Goal: Task Accomplishment & Management: Manage account settings

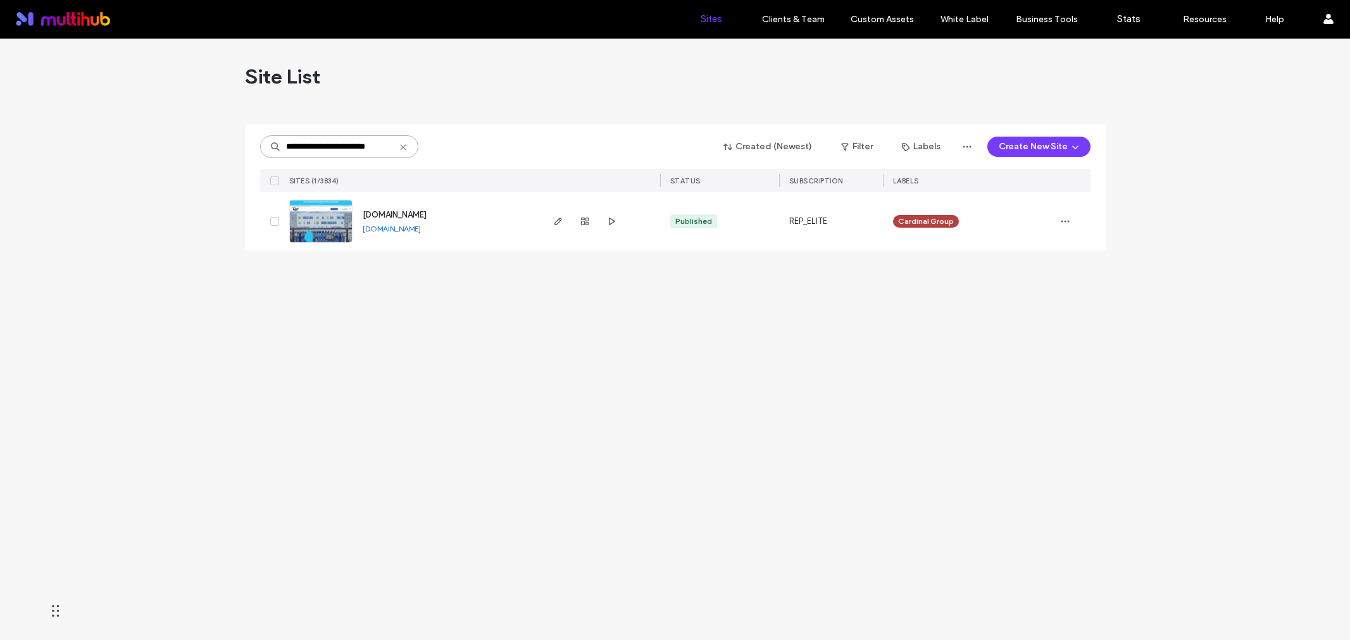
drag, startPoint x: 0, startPoint y: 0, endPoint x: 345, endPoint y: 146, distance: 374.5
click at [345, 146] on input "**********" at bounding box center [339, 146] width 158 height 23
paste input "**********"
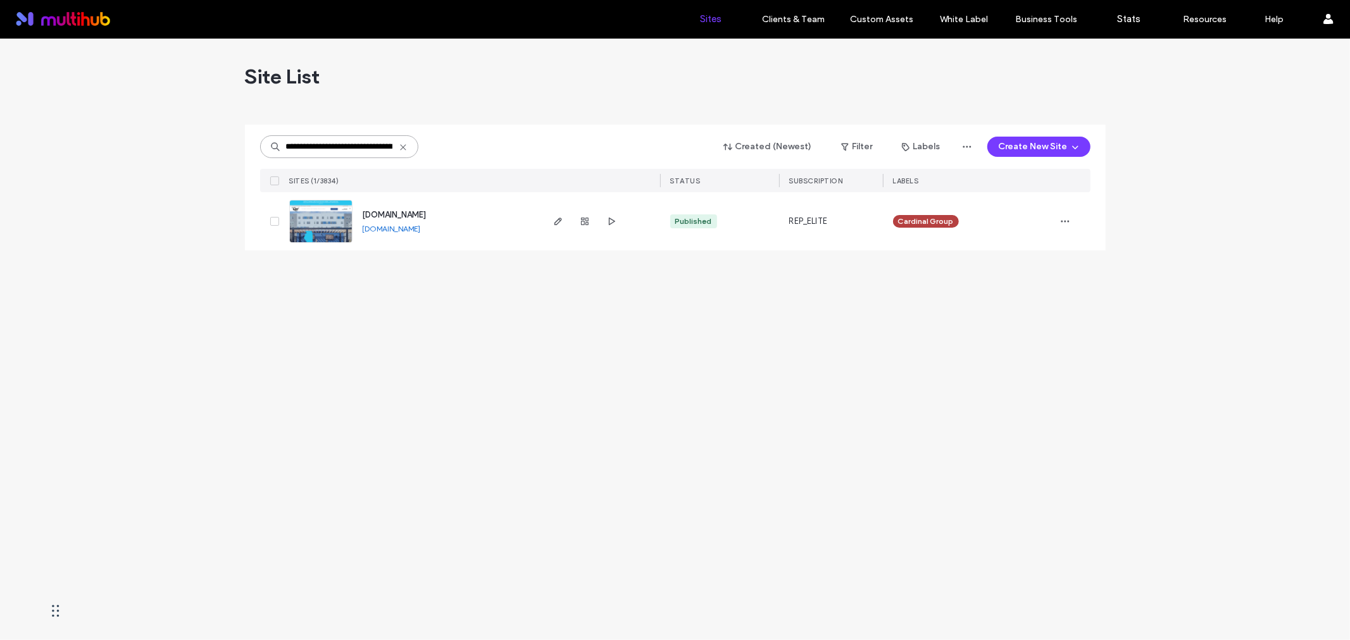
click at [339, 152] on input "**********" at bounding box center [339, 146] width 158 height 23
paste input
click at [318, 147] on input "**********" at bounding box center [339, 146] width 158 height 23
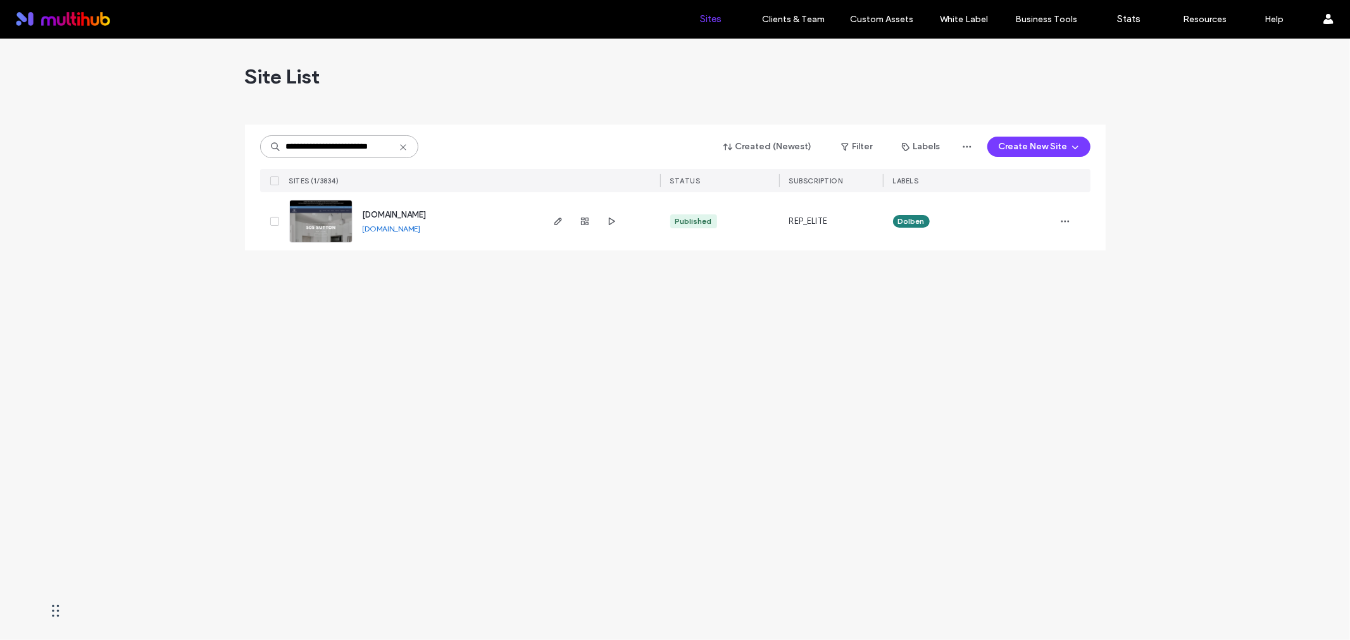
click at [318, 147] on input "**********" at bounding box center [339, 146] width 158 height 23
paste input "*"
drag, startPoint x: 318, startPoint y: 147, endPoint x: 116, endPoint y: 154, distance: 201.3
click at [116, 154] on div "**********" at bounding box center [675, 340] width 1350 height 602
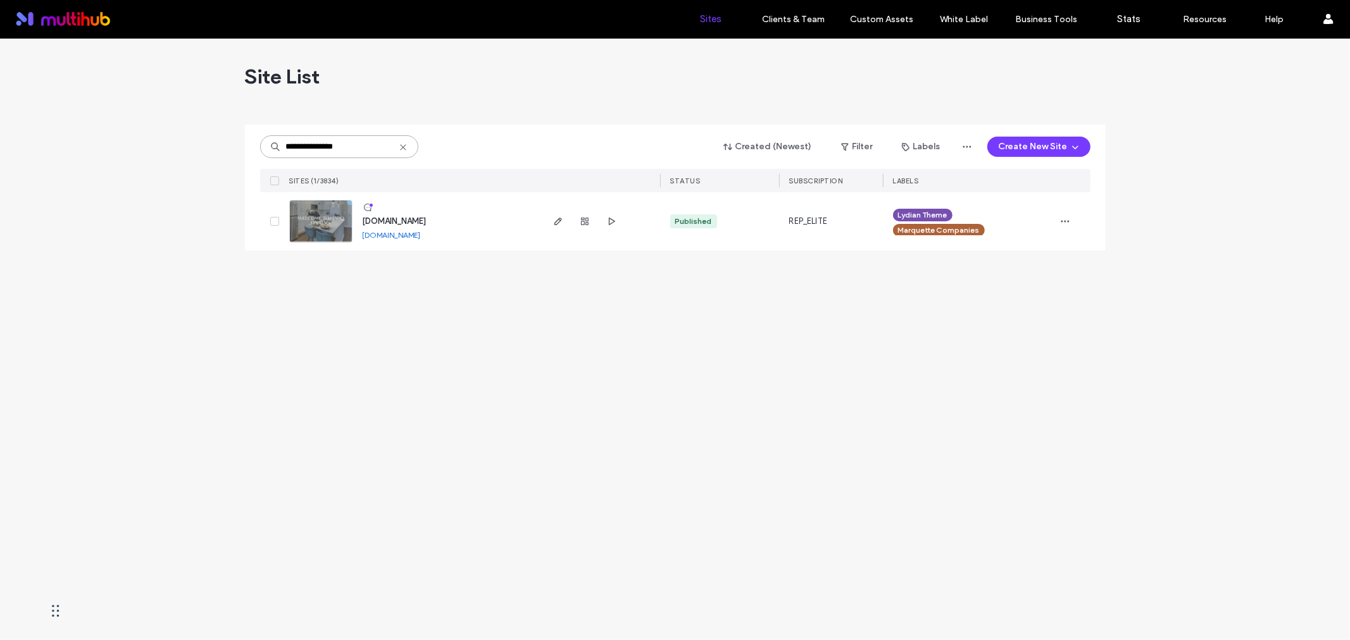
click at [362, 137] on input "**********" at bounding box center [339, 146] width 158 height 23
click at [361, 140] on input "**********" at bounding box center [339, 146] width 158 height 23
paste input "**********"
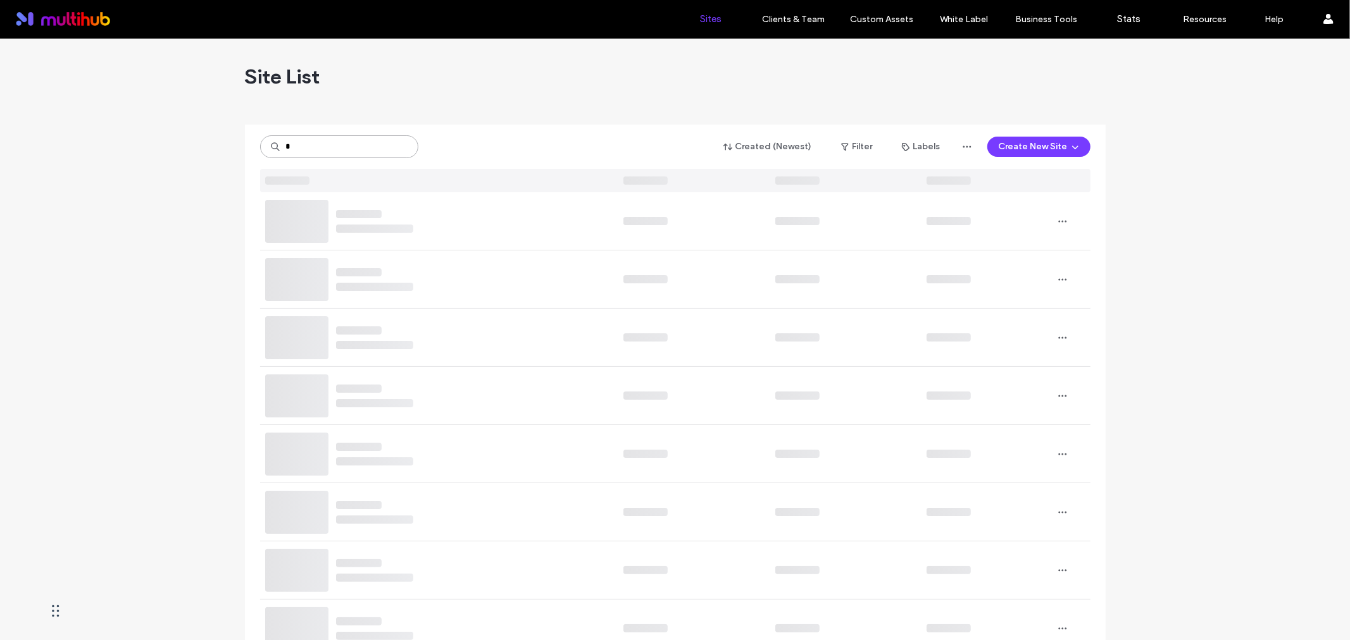
type input "*"
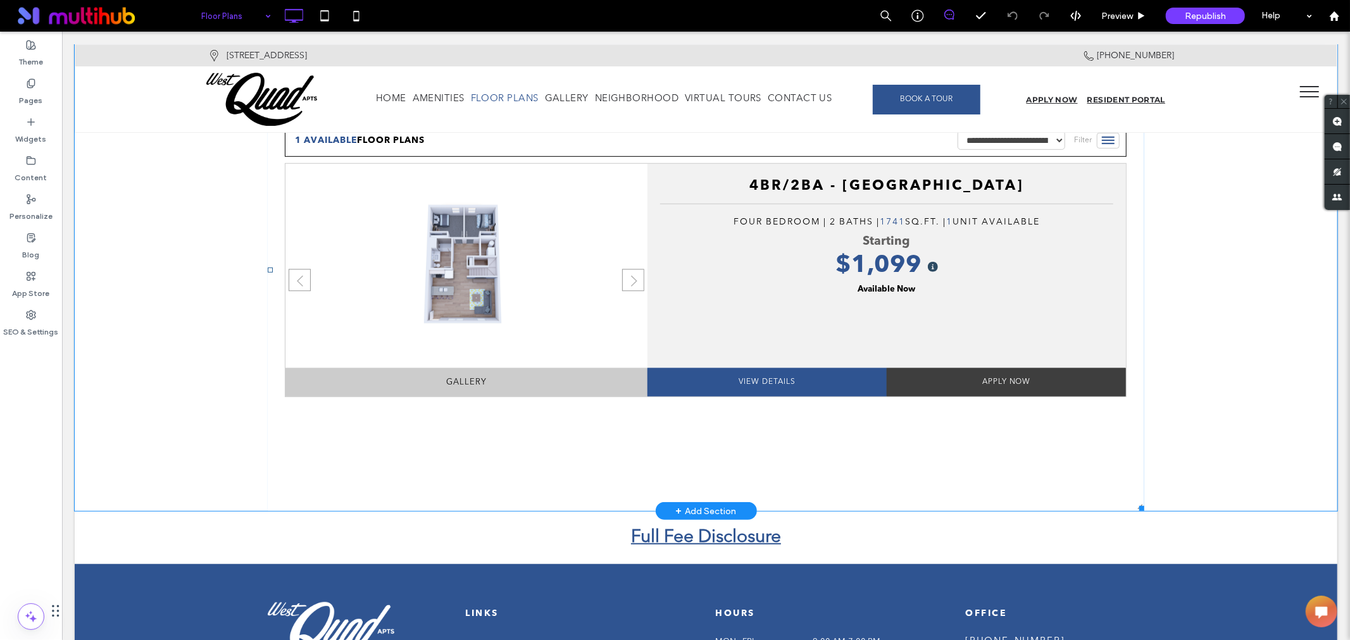
scroll to position [421, 0]
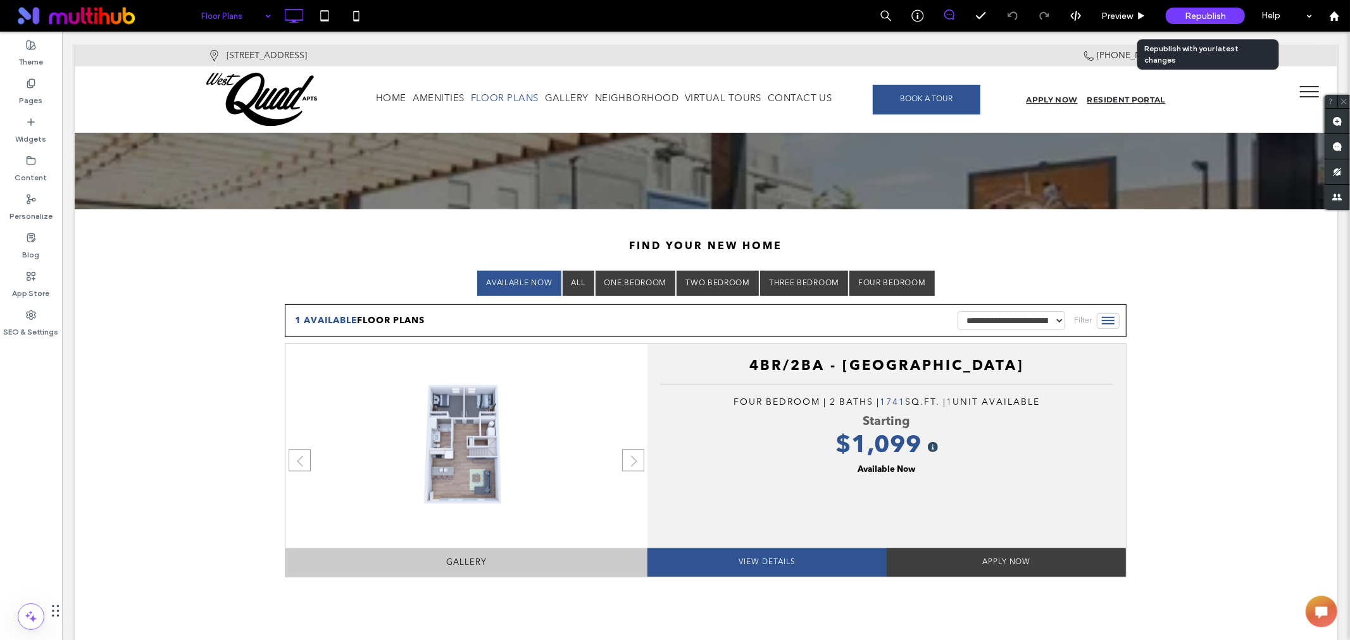
click at [1204, 13] on span "Republish" at bounding box center [1204, 16] width 41 height 11
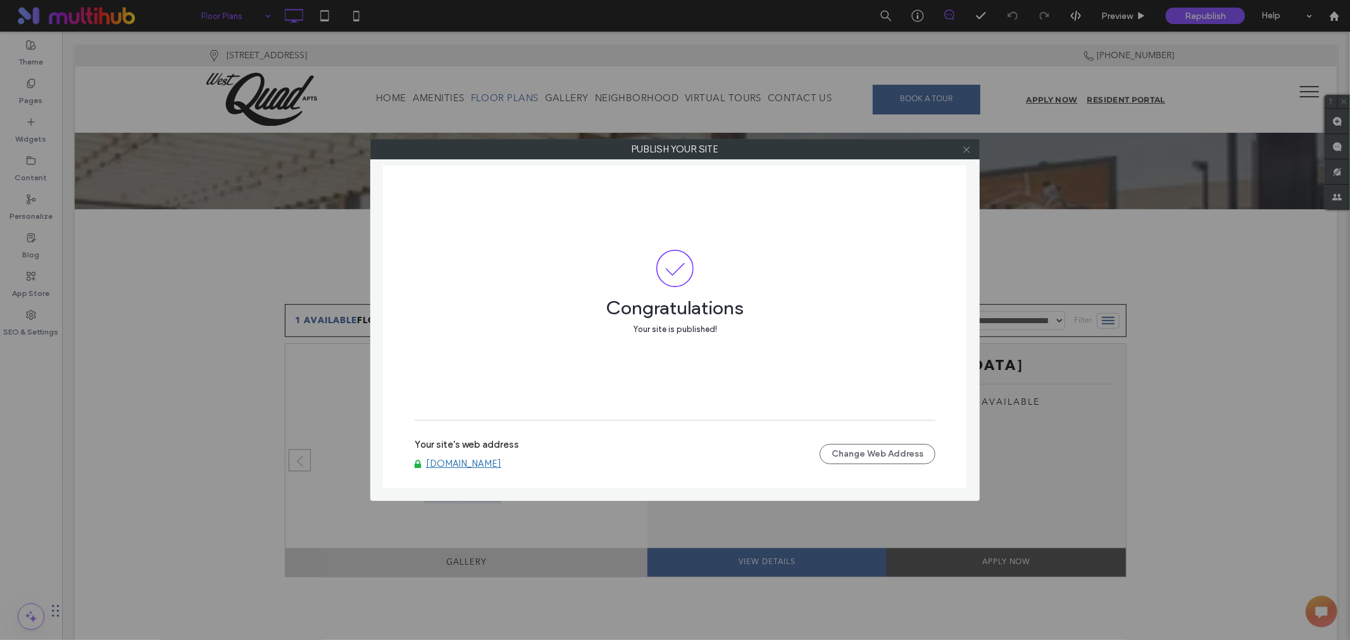
click at [966, 149] on use at bounding box center [966, 149] width 6 height 6
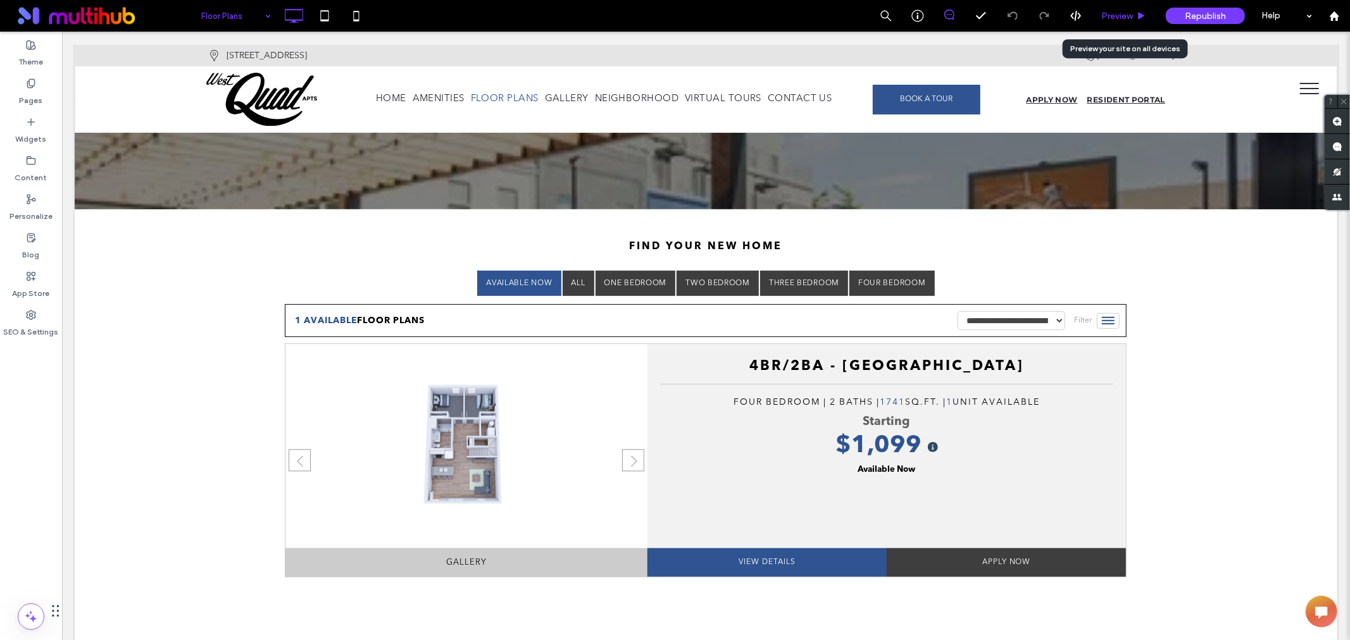
click at [1111, 17] on span "Preview" at bounding box center [1117, 16] width 32 height 11
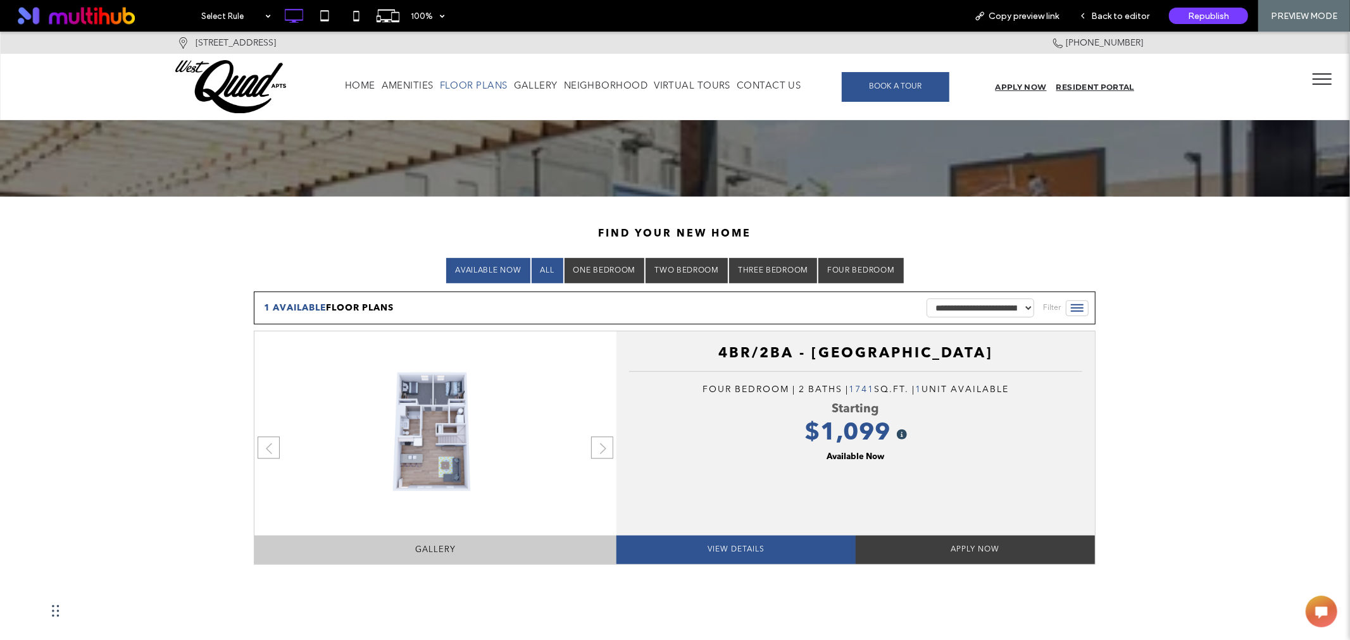
click at [538, 265] on link "All" at bounding box center [547, 270] width 32 height 25
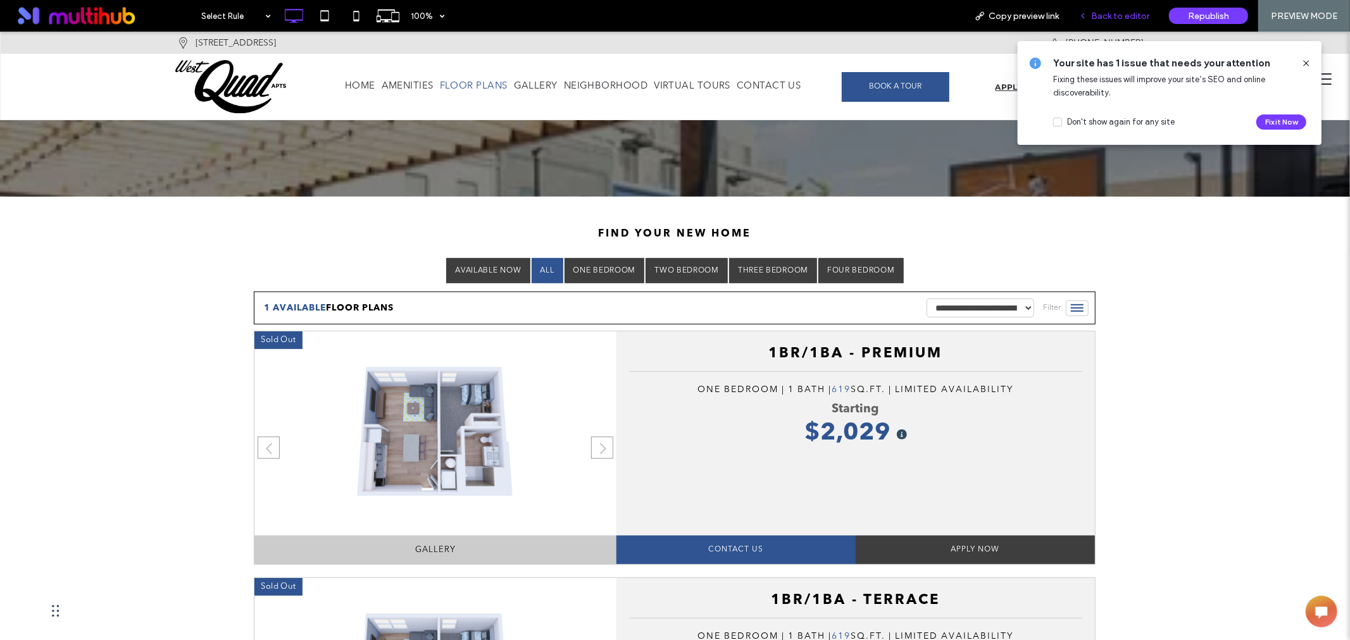
click at [1121, 15] on span "Back to editor" at bounding box center [1120, 16] width 58 height 11
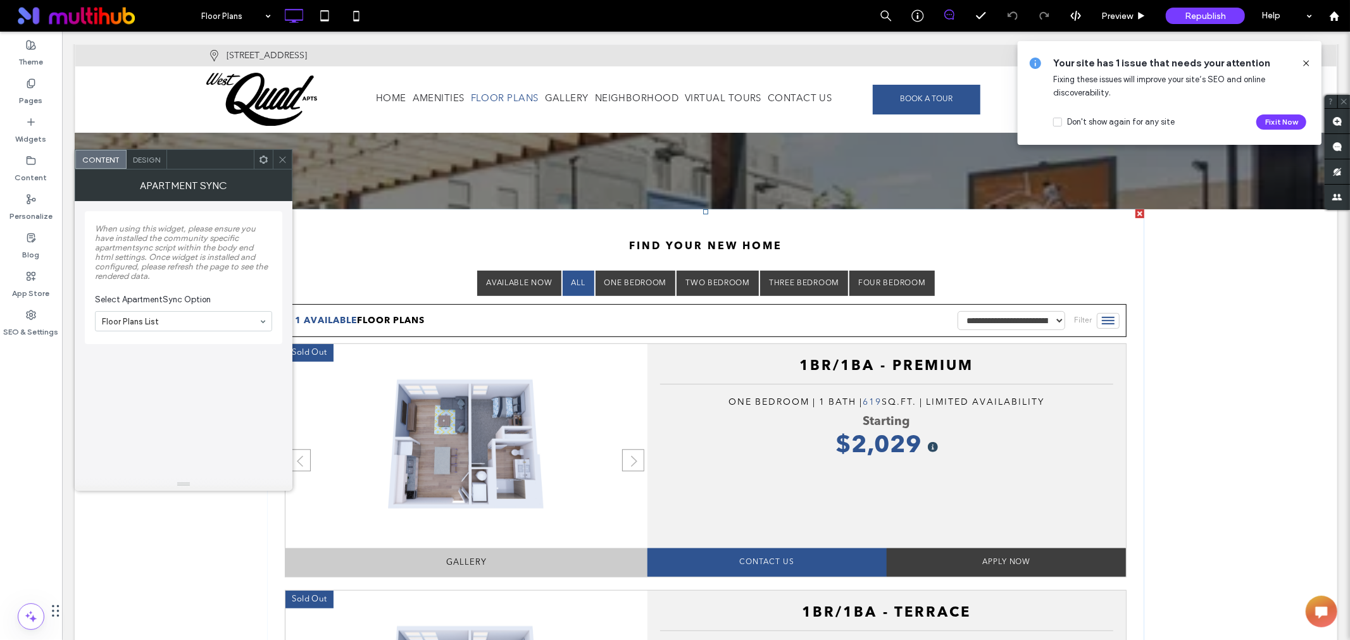
click at [282, 162] on icon at bounding box center [282, 159] width 9 height 9
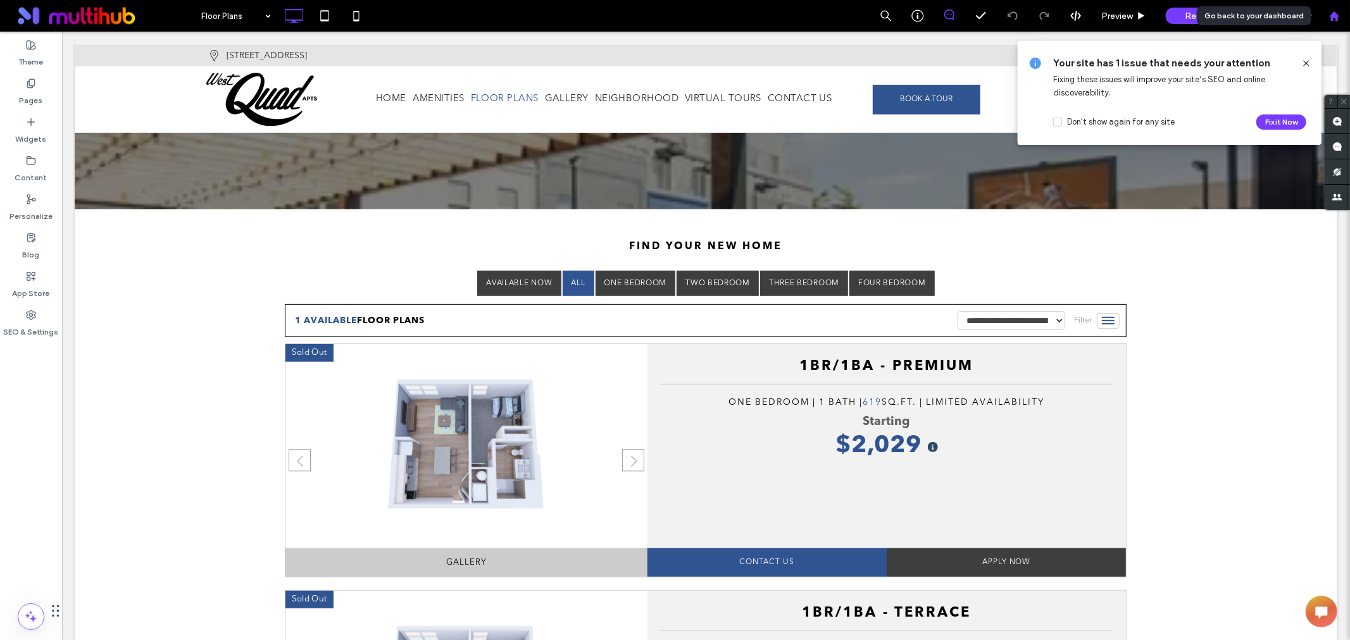
click at [1332, 17] on use at bounding box center [1333, 15] width 9 height 9
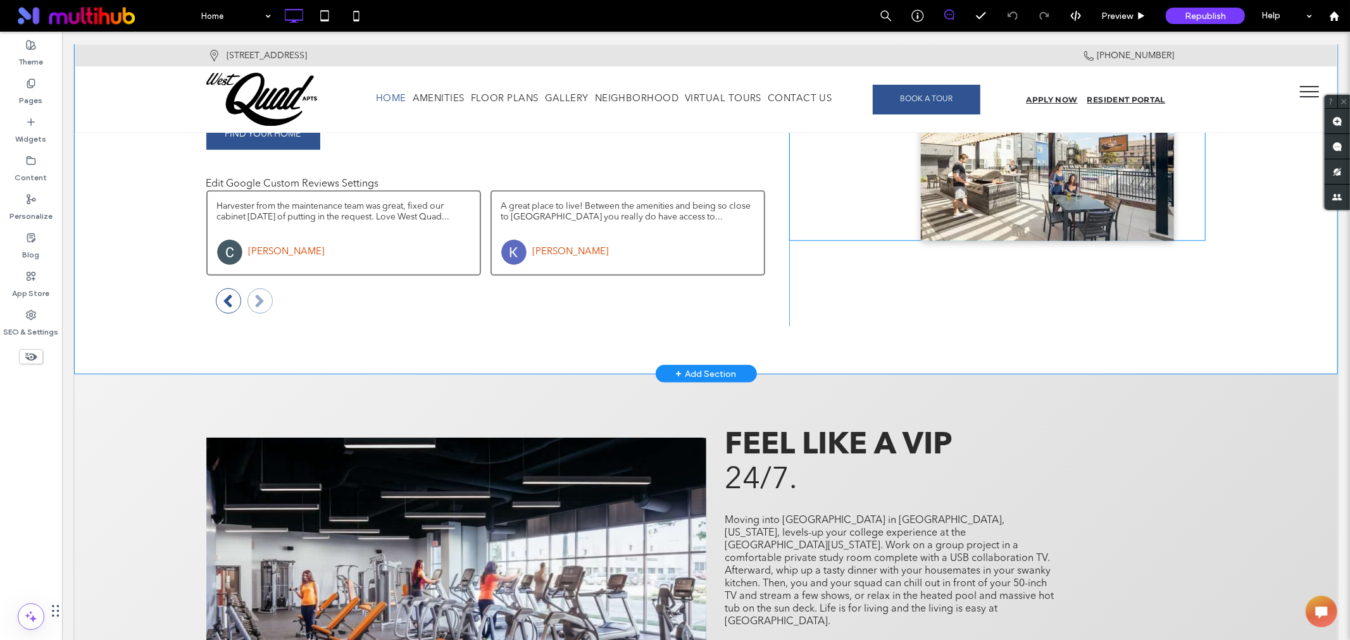
scroll to position [633, 0]
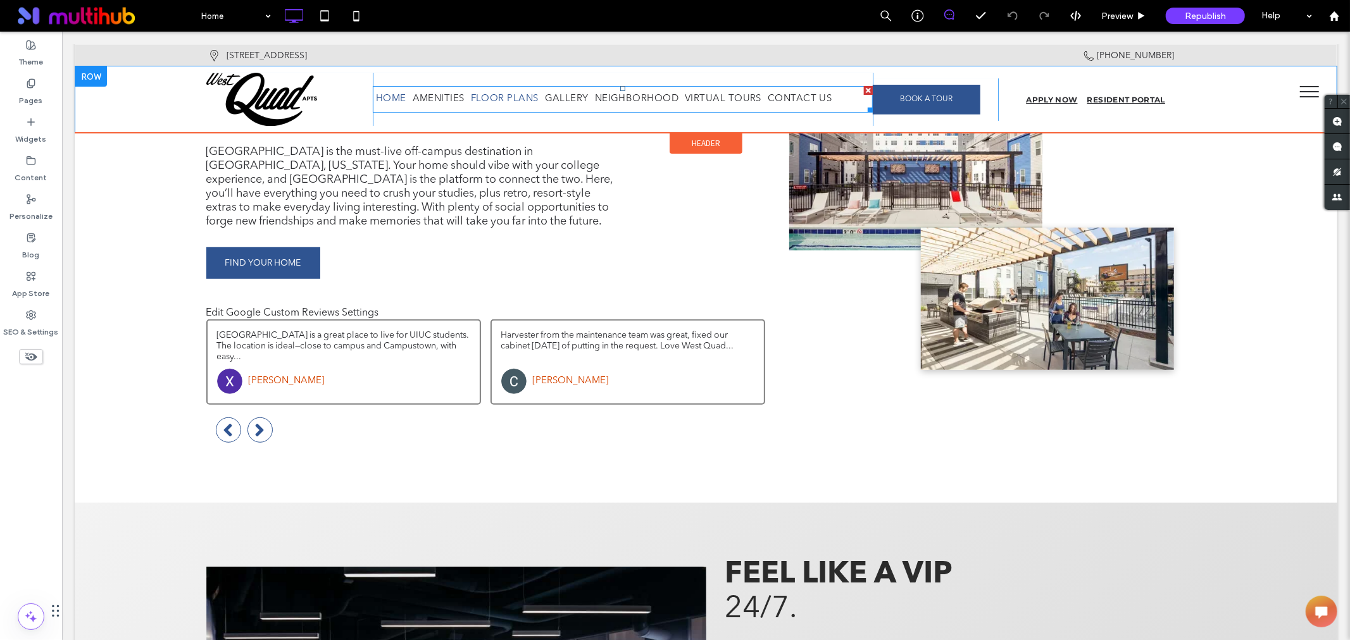
click at [506, 97] on span "Floor Plans" at bounding box center [504, 98] width 68 height 11
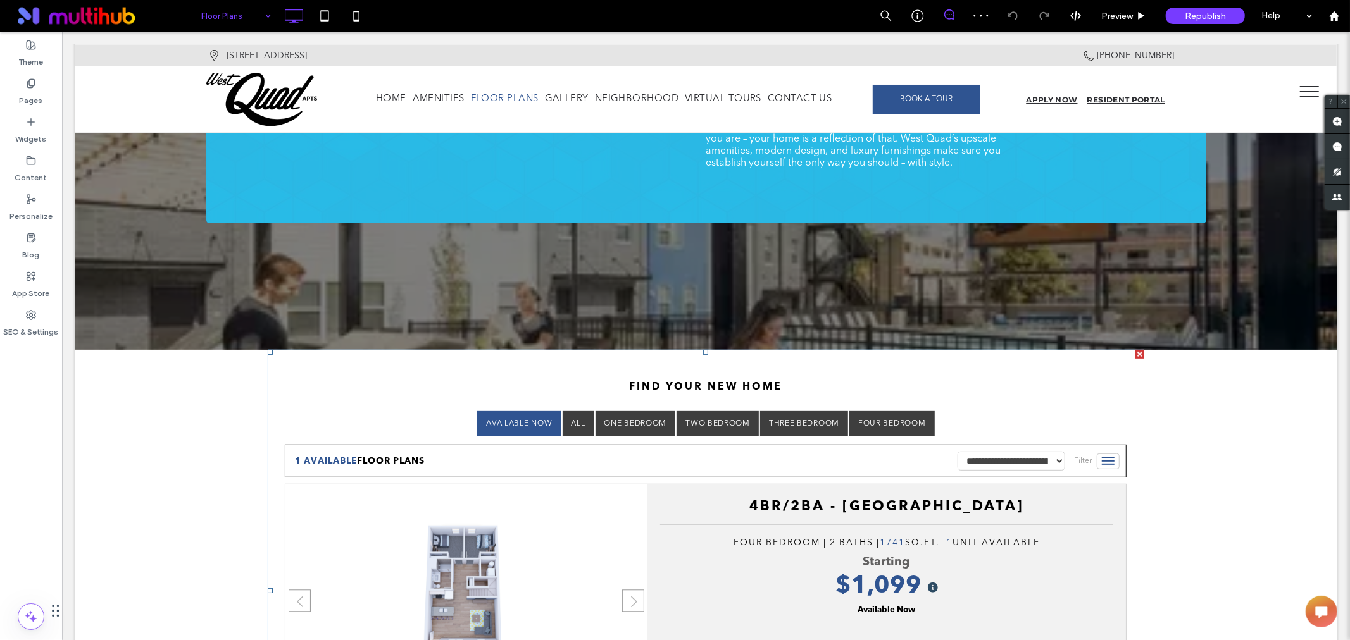
scroll to position [562, 0]
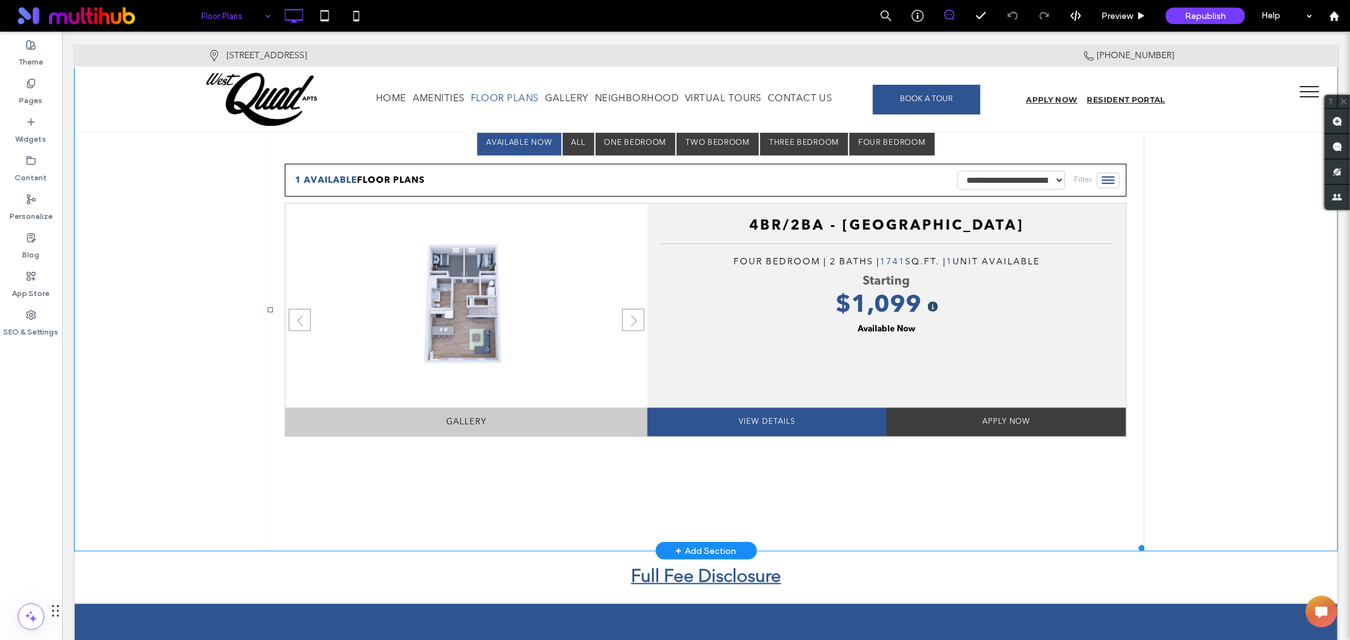
click at [567, 143] on span at bounding box center [705, 309] width 876 height 482
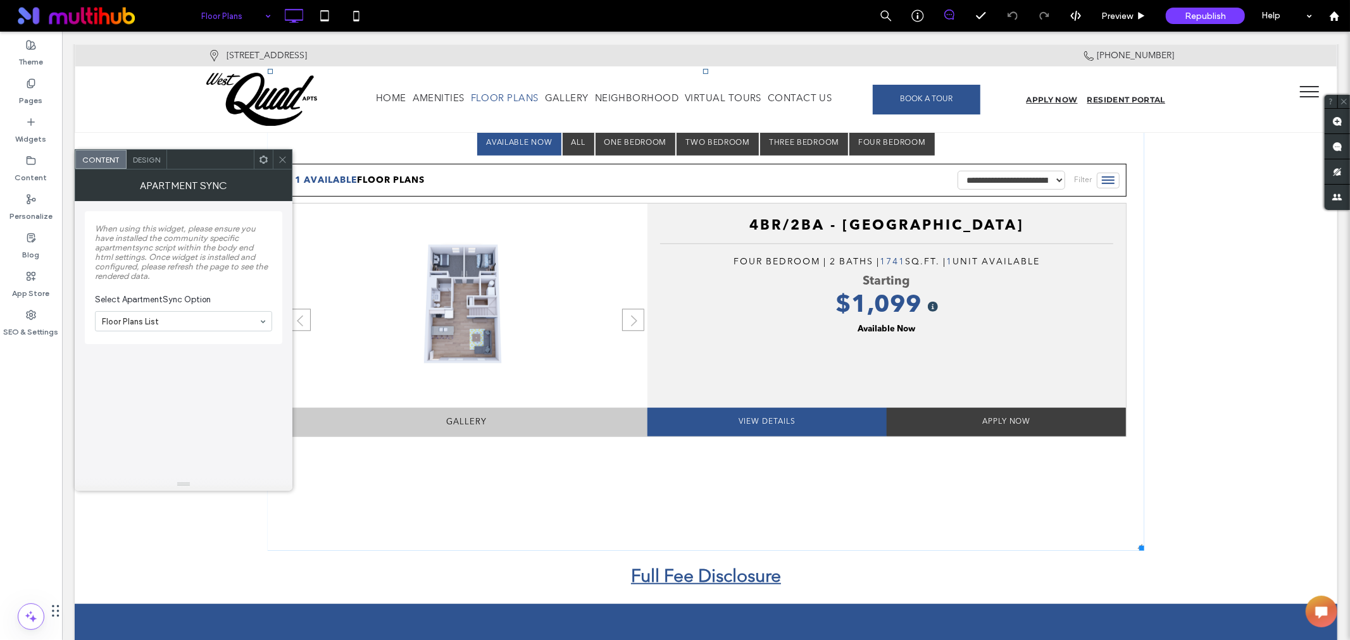
click at [285, 160] on icon at bounding box center [282, 159] width 9 height 9
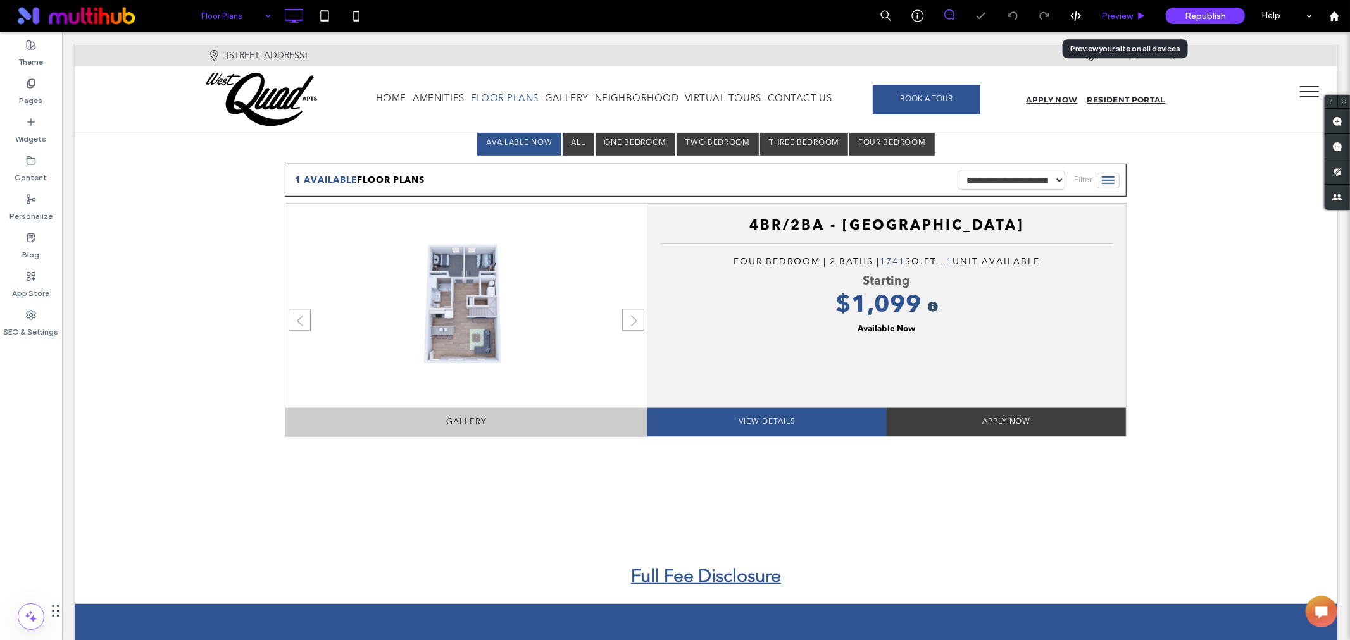
click at [1126, 7] on div "Preview" at bounding box center [1123, 16] width 65 height 32
click at [571, 140] on span at bounding box center [705, 309] width 876 height 482
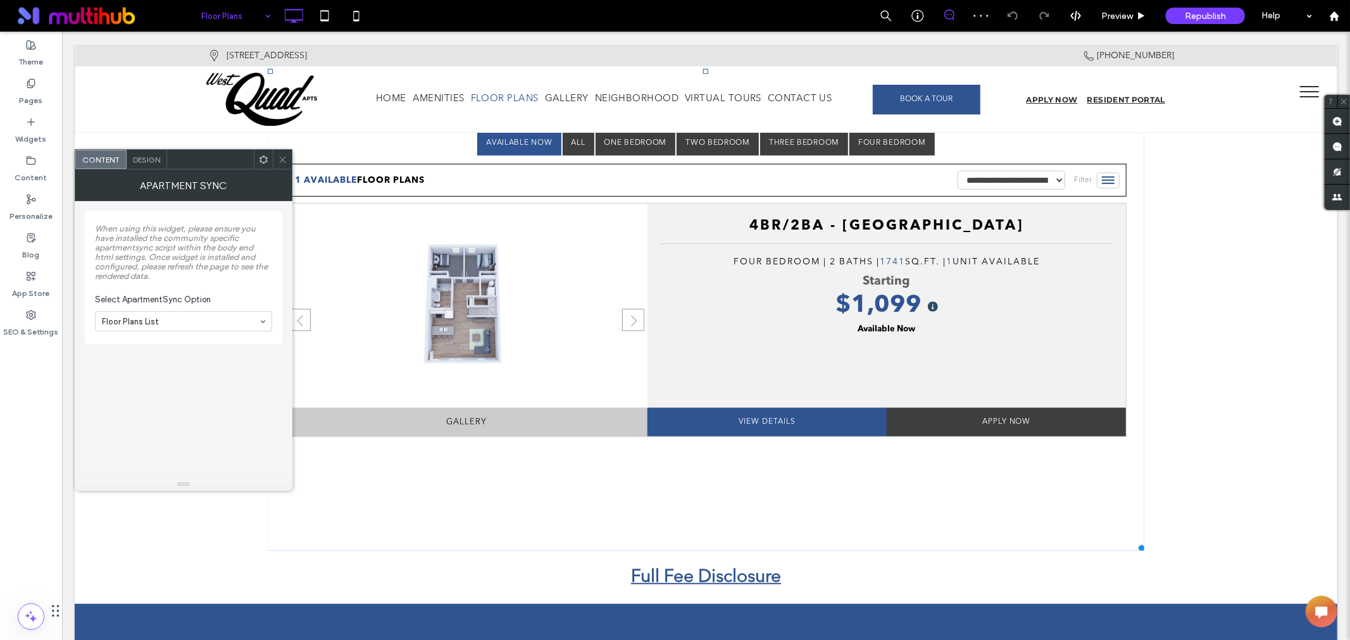
click at [285, 159] on icon at bounding box center [282, 159] width 9 height 9
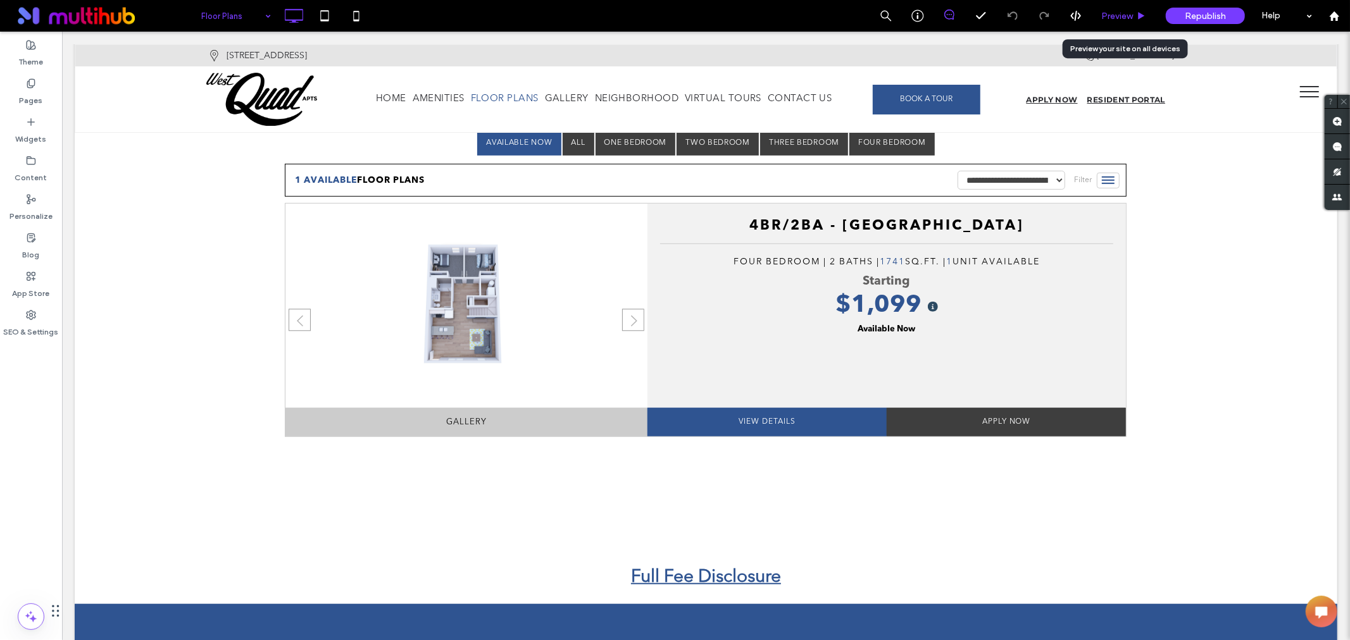
click at [1102, 18] on span "Preview" at bounding box center [1117, 16] width 32 height 11
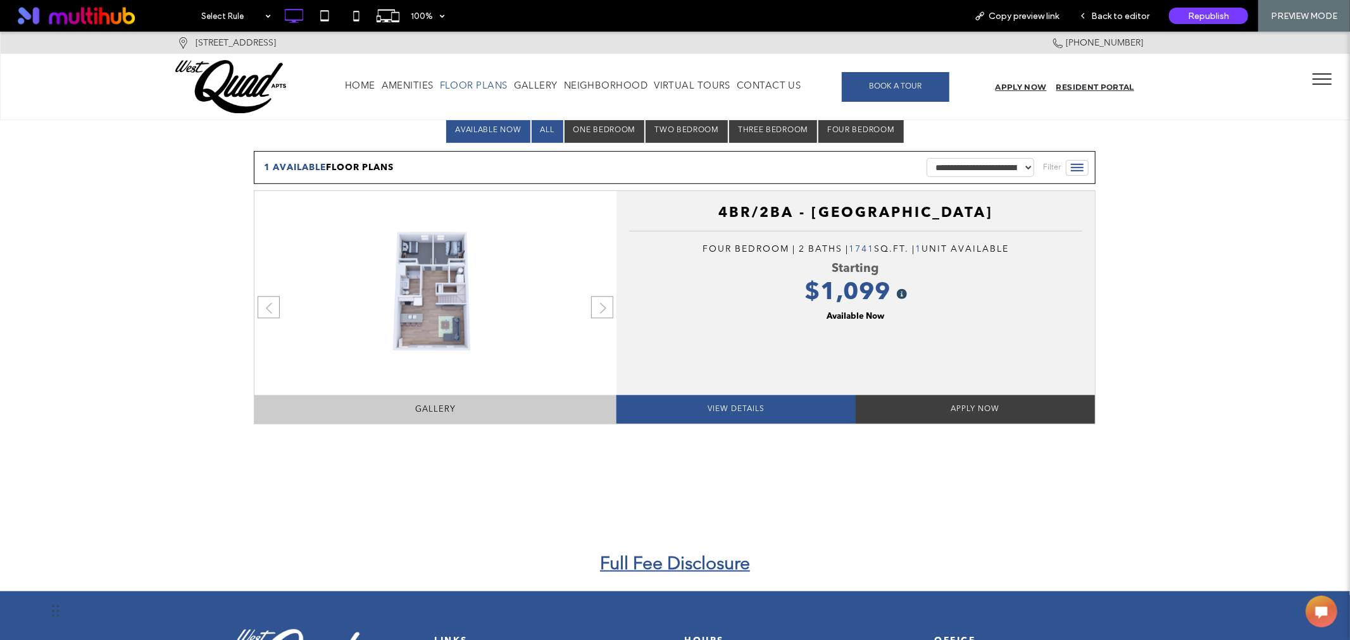
click at [547, 132] on link "All" at bounding box center [547, 129] width 32 height 25
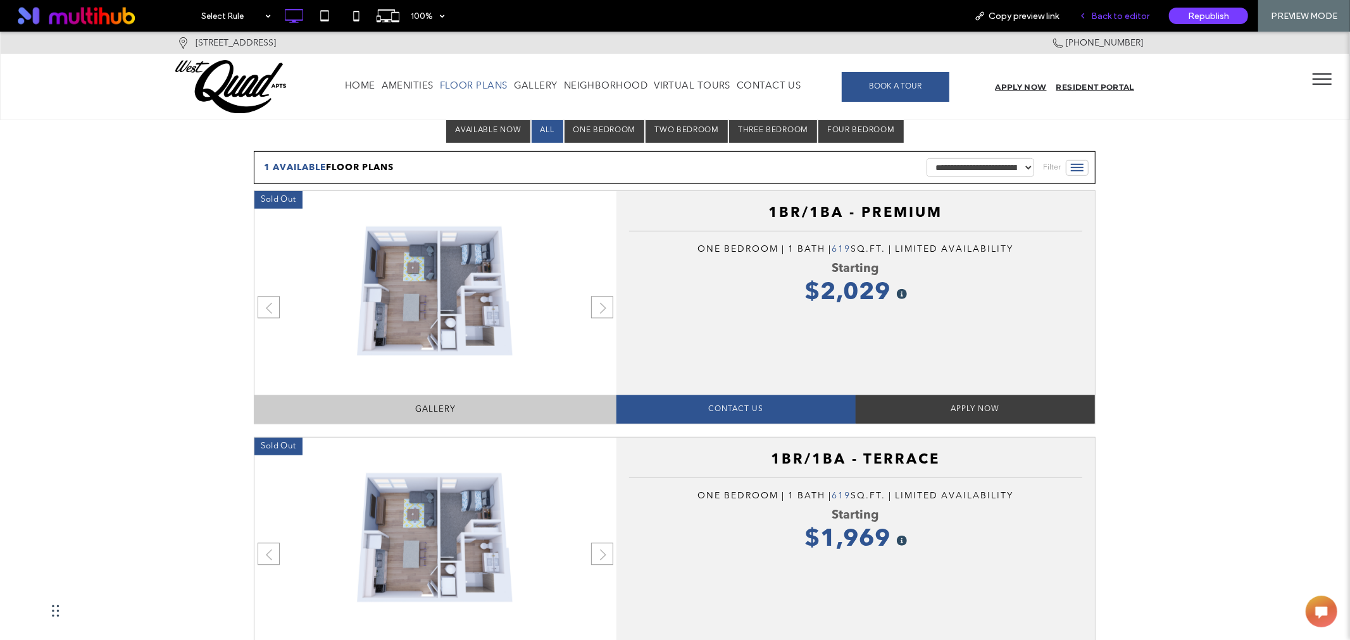
click at [1083, 16] on icon at bounding box center [1082, 15] width 9 height 9
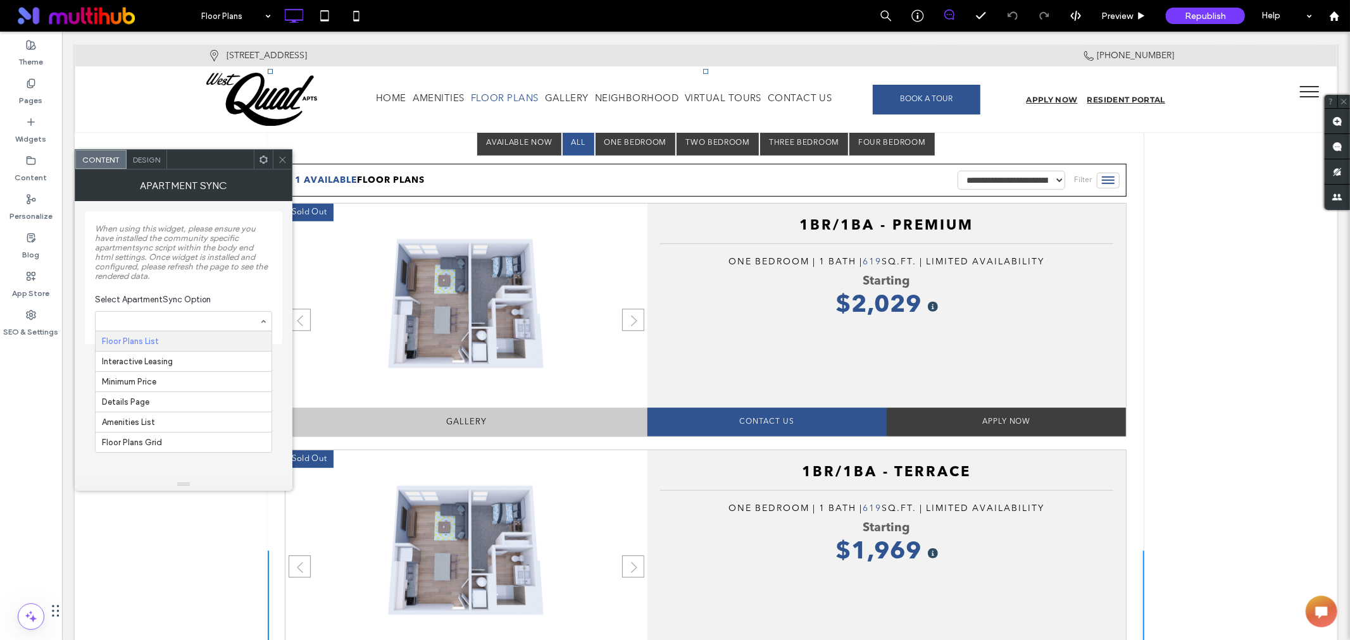
click at [149, 166] on div "Design" at bounding box center [147, 159] width 40 height 19
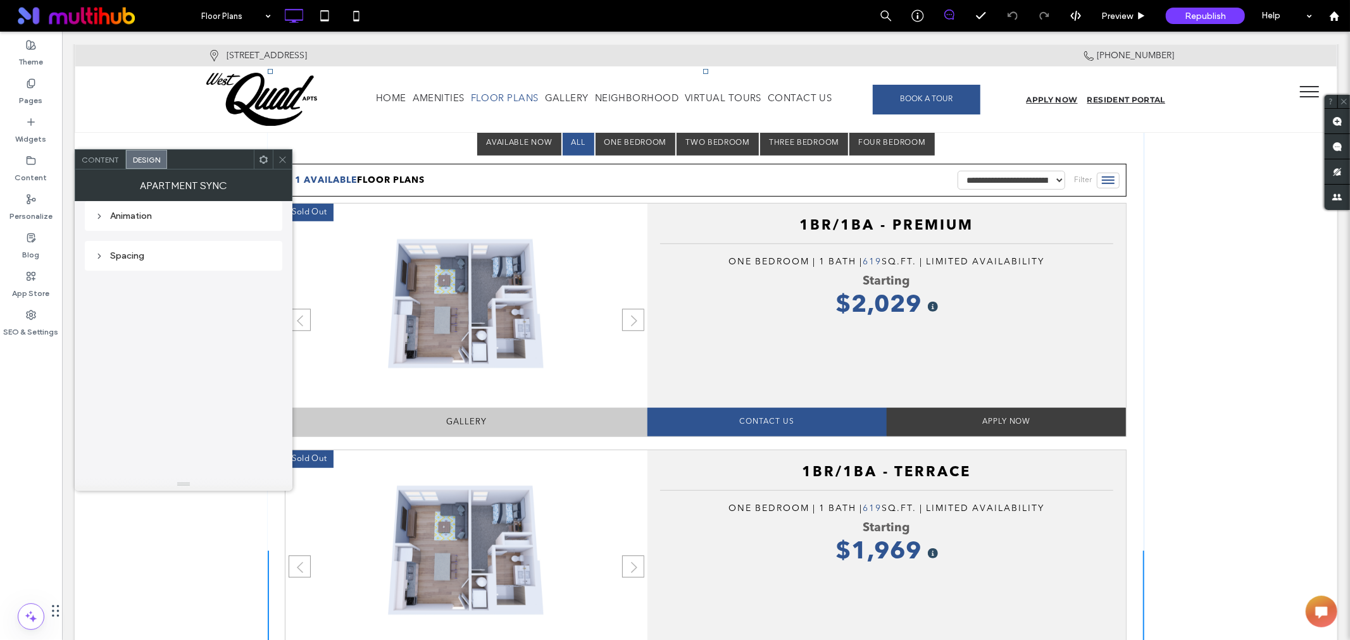
click at [285, 165] on span at bounding box center [282, 159] width 9 height 19
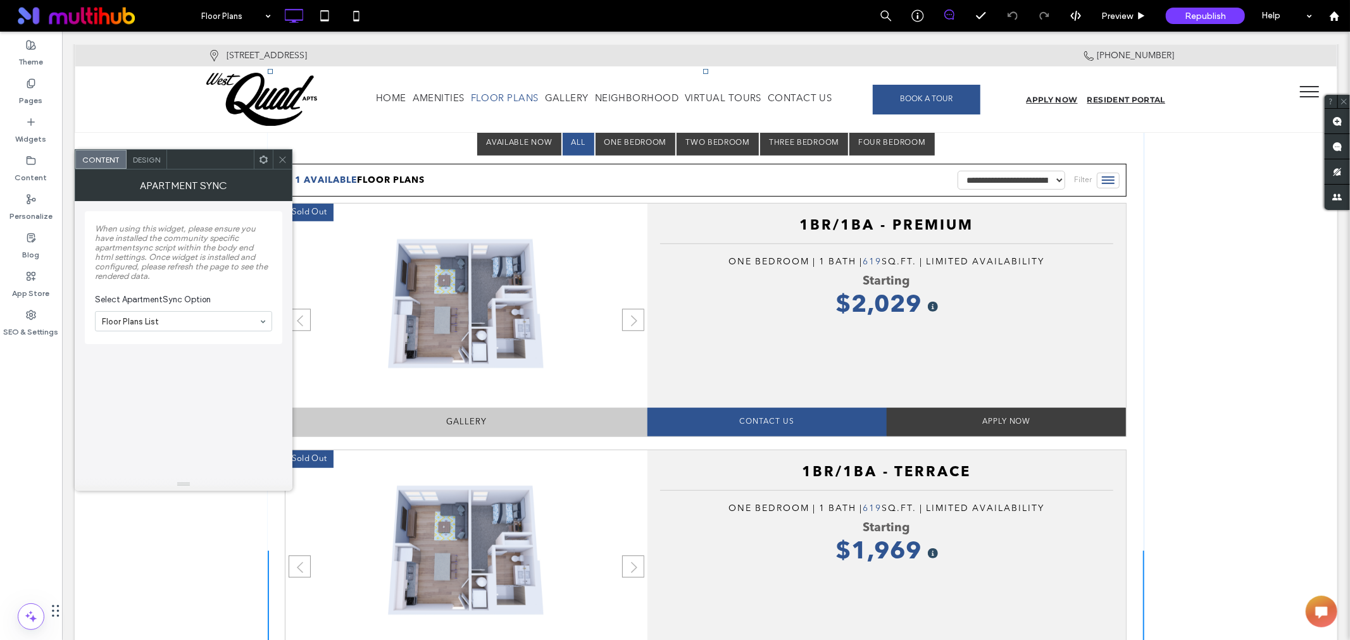
click at [138, 170] on div "Apartment Sync" at bounding box center [184, 186] width 218 height 32
click at [140, 163] on span "Design" at bounding box center [146, 159] width 27 height 9
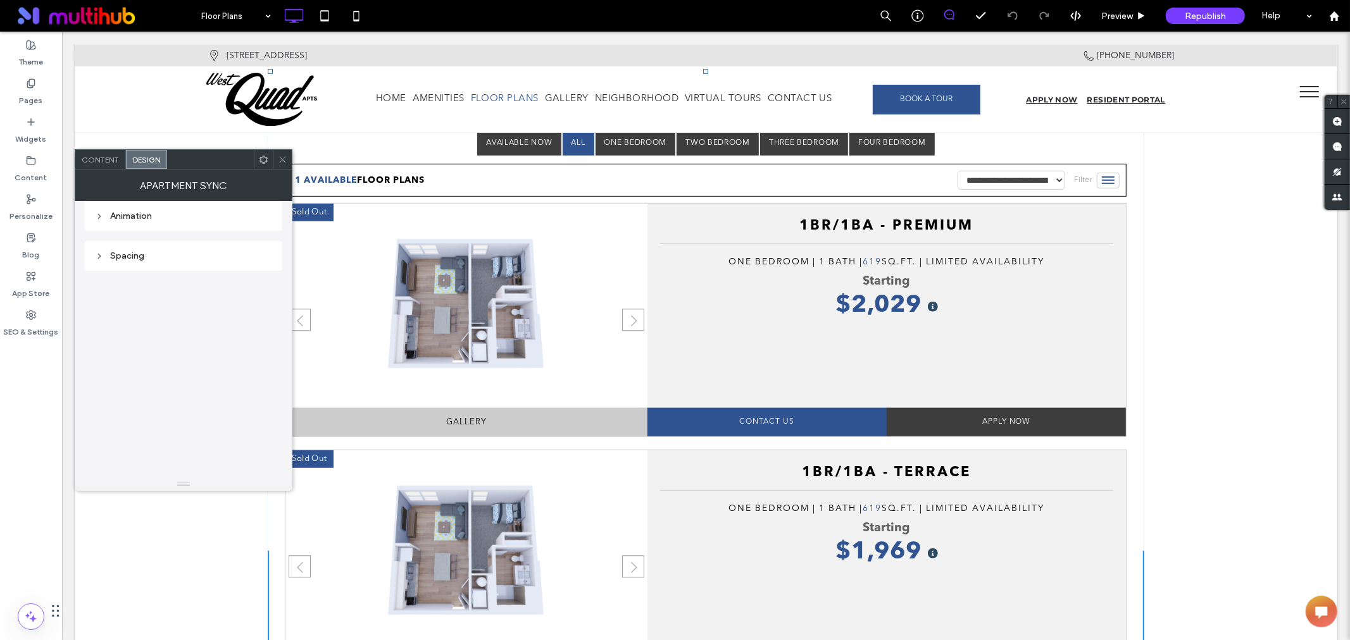
click at [99, 163] on span "Content" at bounding box center [100, 159] width 37 height 9
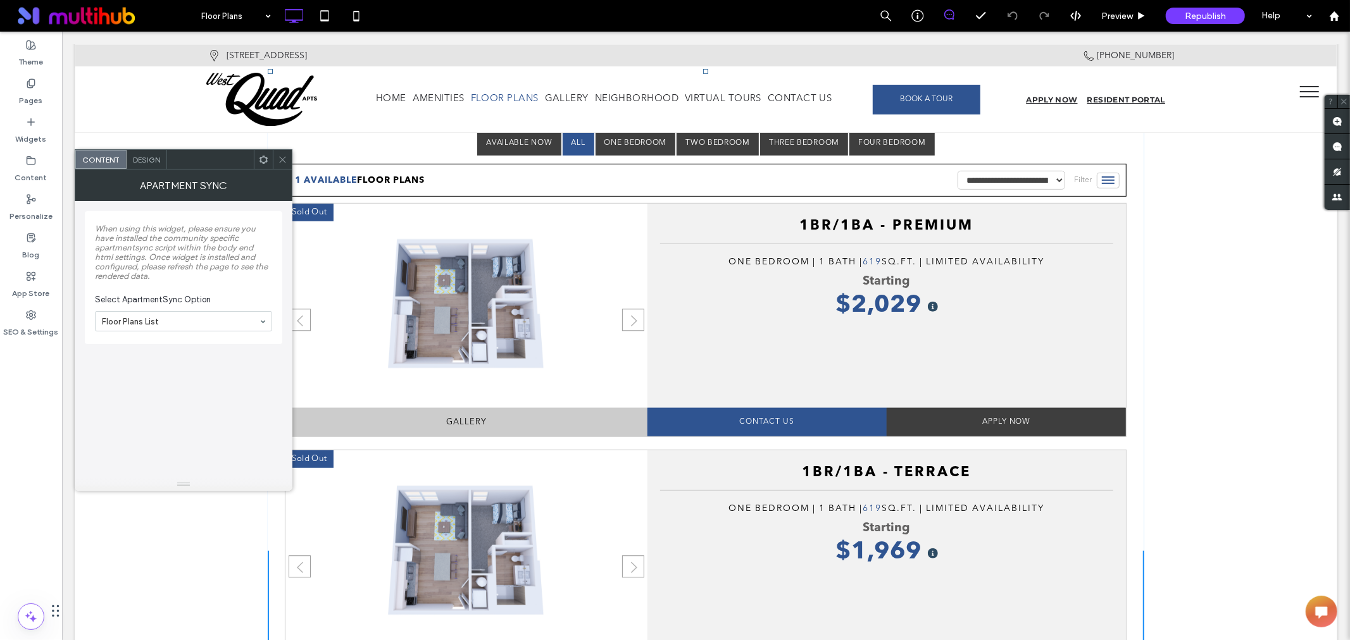
click at [287, 170] on div "Apartment Sync" at bounding box center [184, 186] width 218 height 32
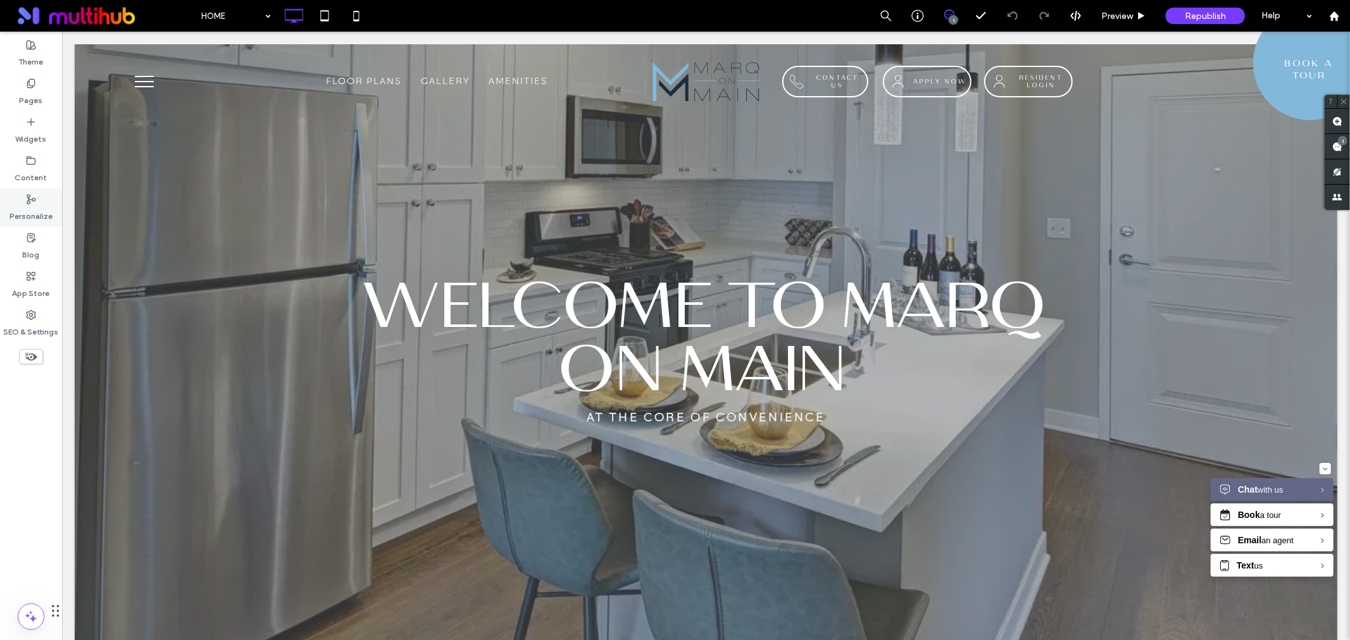
click at [33, 197] on icon at bounding box center [31, 199] width 10 height 10
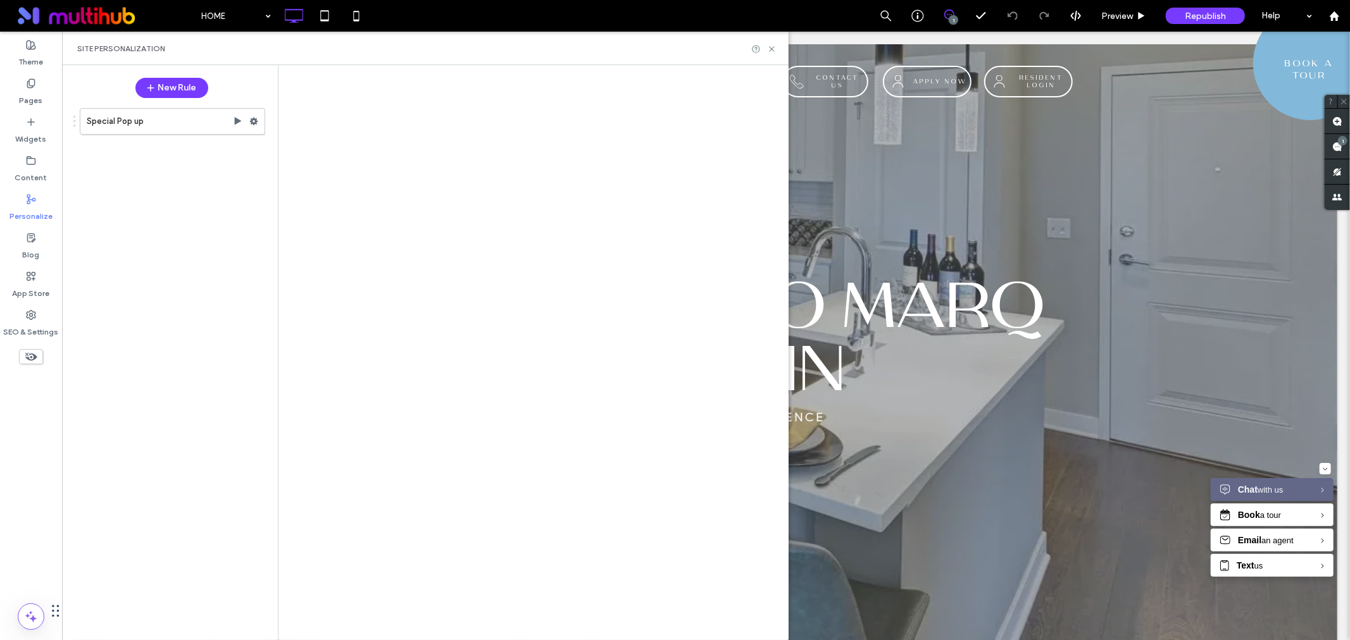
click at [252, 121] on div at bounding box center [675, 320] width 1350 height 640
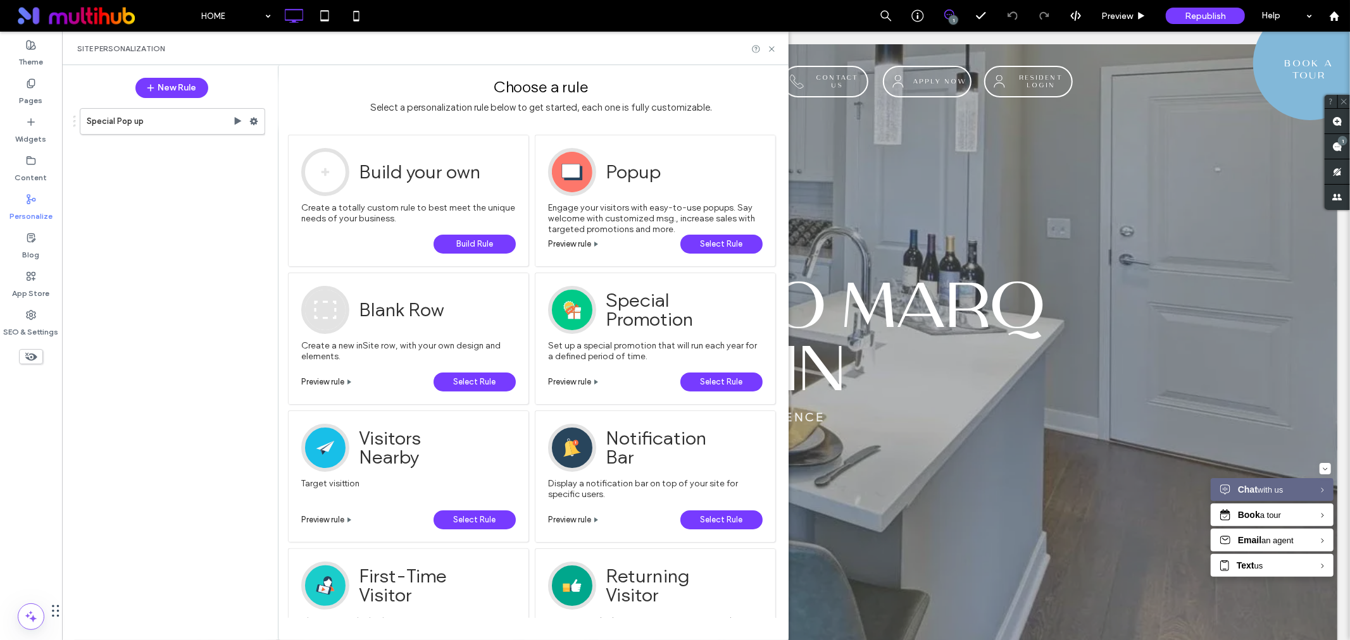
click at [252, 121] on use at bounding box center [254, 122] width 8 height 8
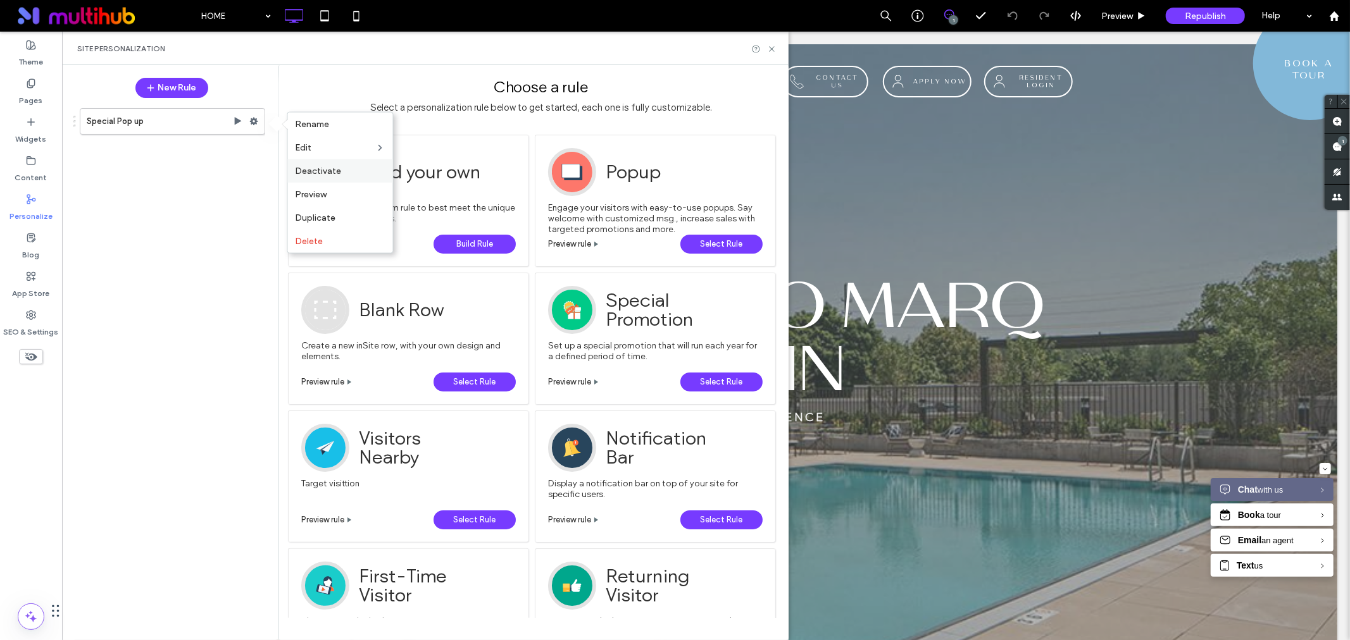
click at [338, 178] on div "Deactivate" at bounding box center [340, 170] width 105 height 23
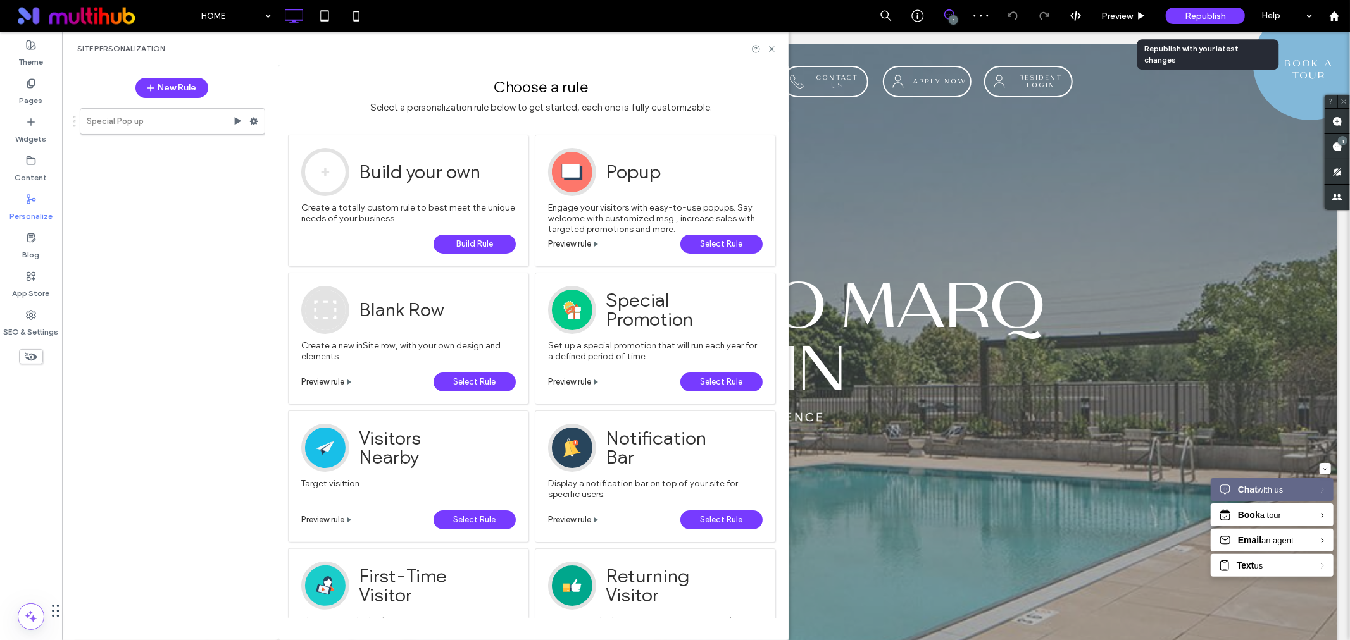
click at [1182, 10] on div "Republish" at bounding box center [1204, 16] width 79 height 16
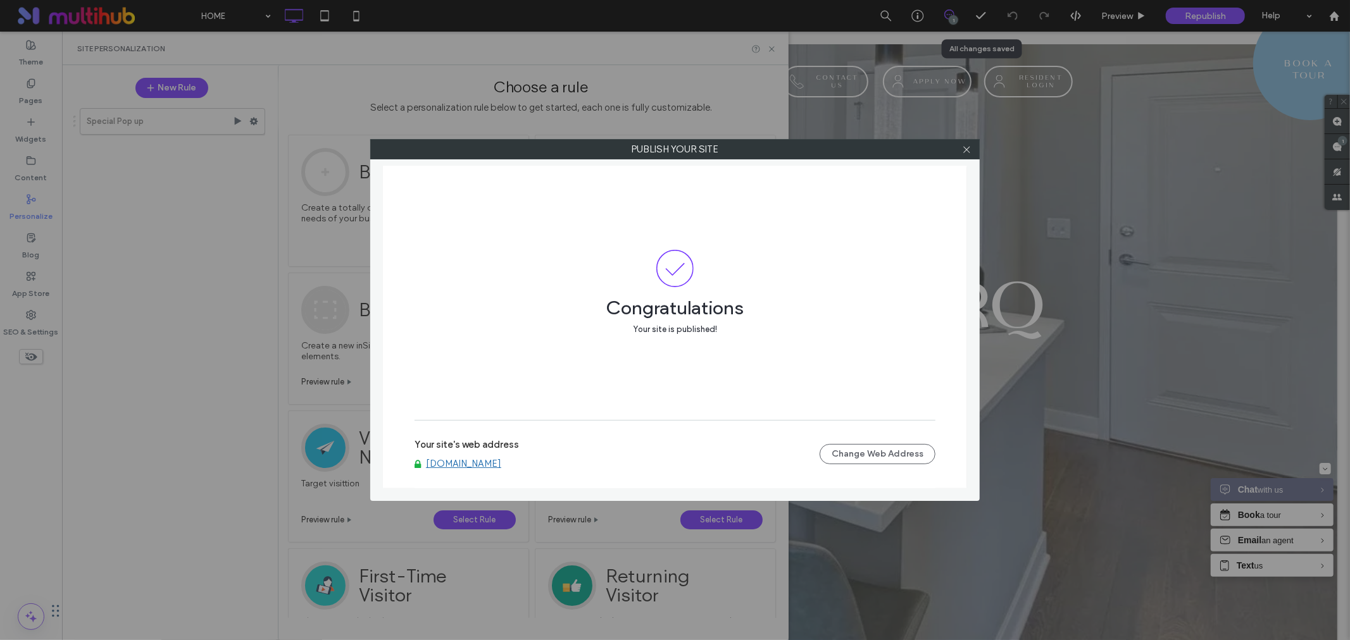
click at [479, 464] on link "[DOMAIN_NAME]" at bounding box center [463, 463] width 75 height 11
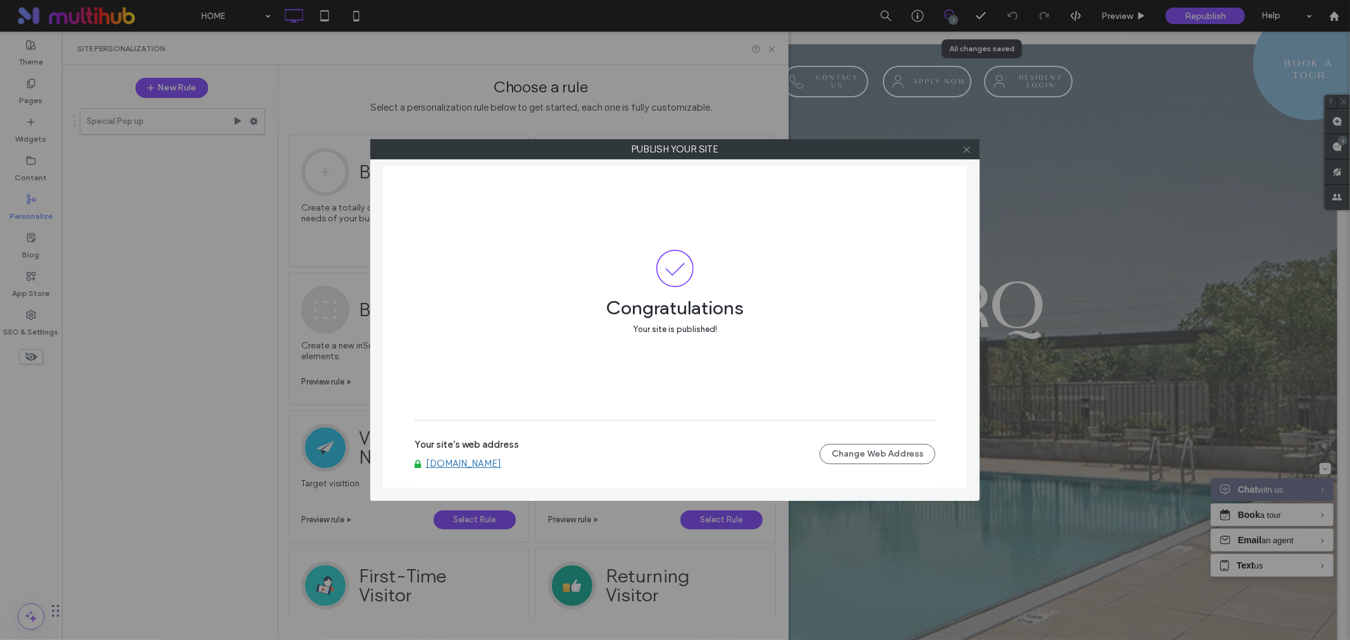
click at [970, 149] on div at bounding box center [966, 149] width 19 height 19
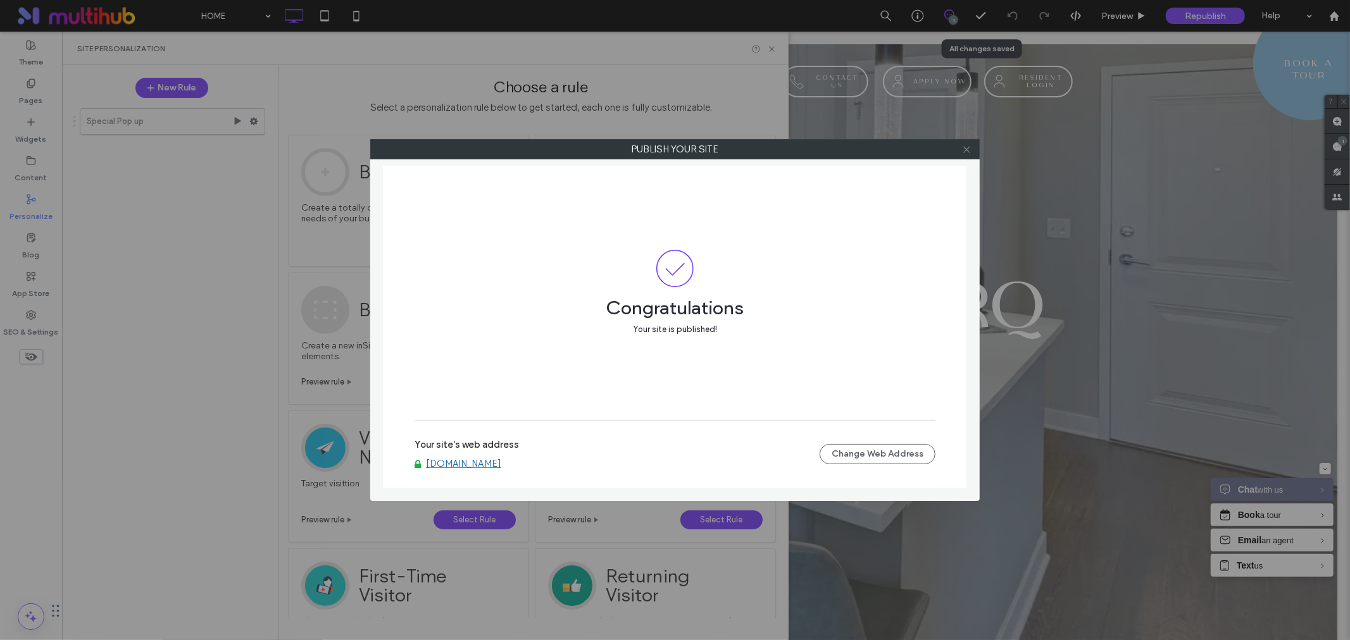
click at [964, 149] on icon at bounding box center [966, 149] width 9 height 9
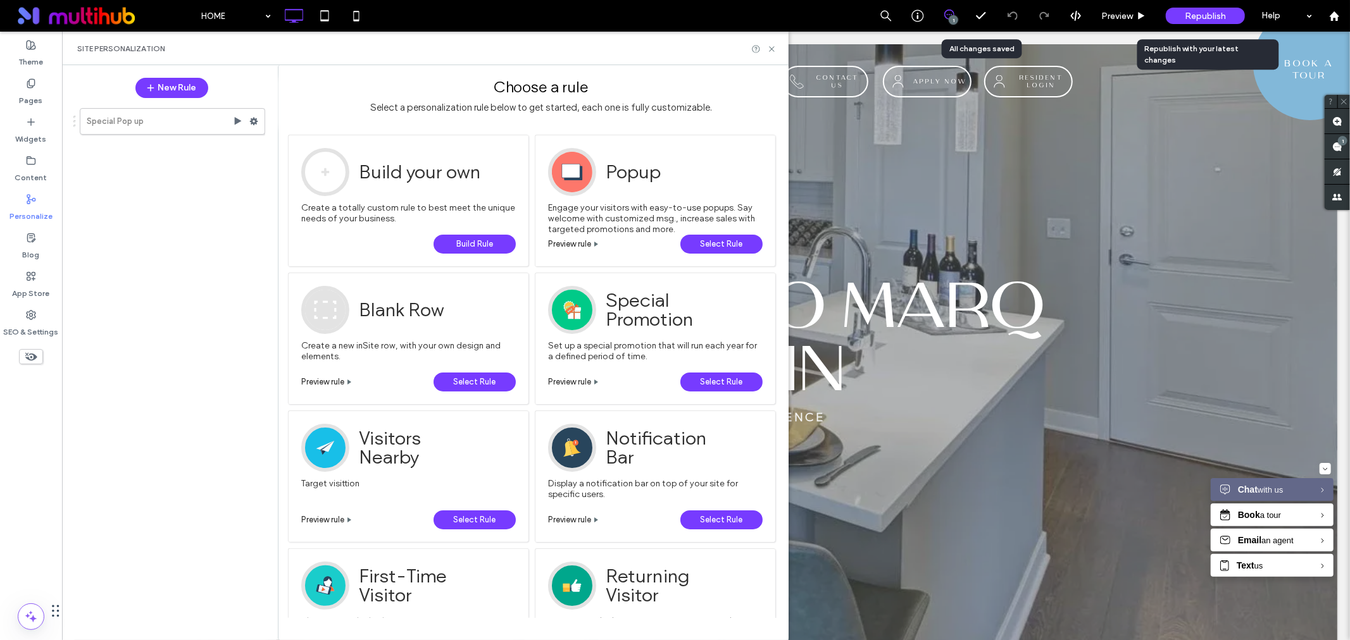
click at [1186, 20] on span "Republish" at bounding box center [1204, 16] width 41 height 11
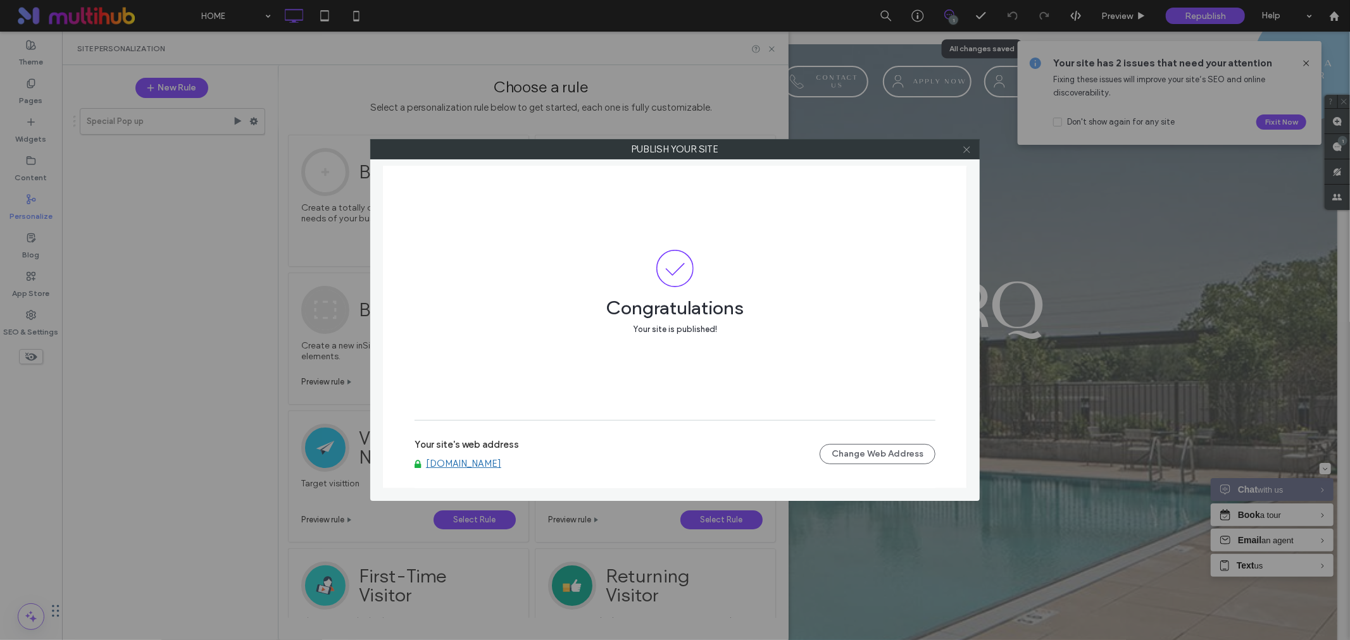
click at [967, 153] on icon at bounding box center [966, 149] width 9 height 9
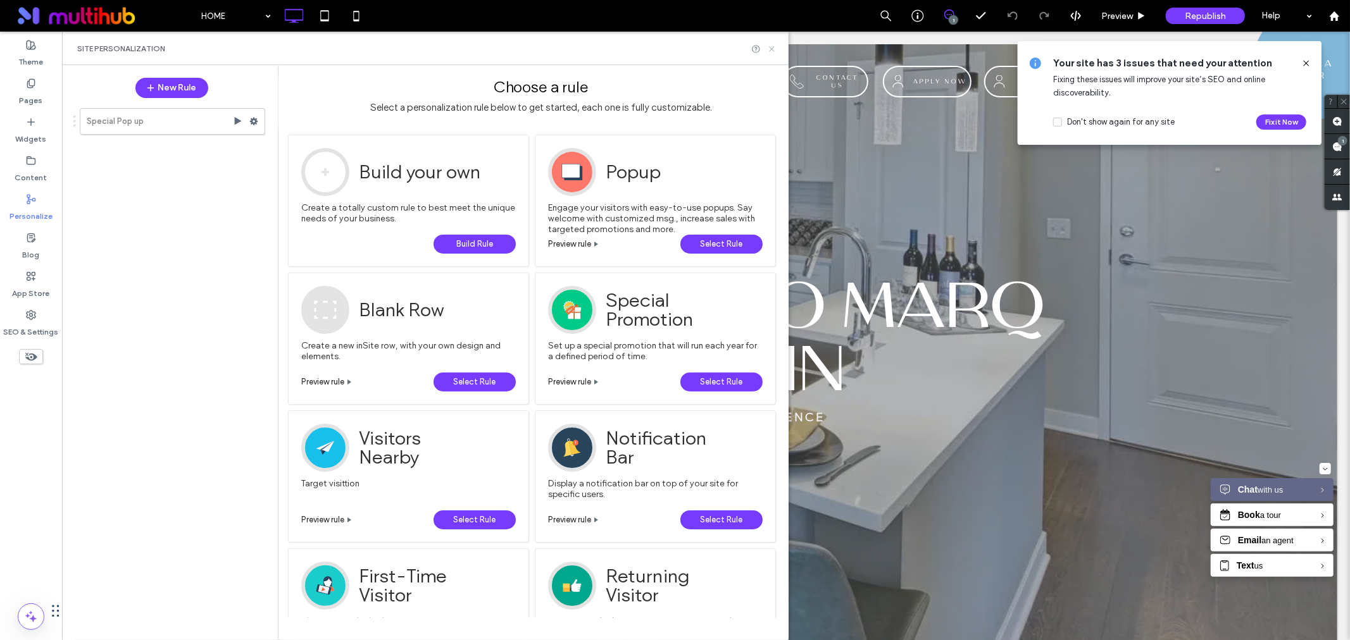
click at [773, 49] on use at bounding box center [771, 48] width 5 height 5
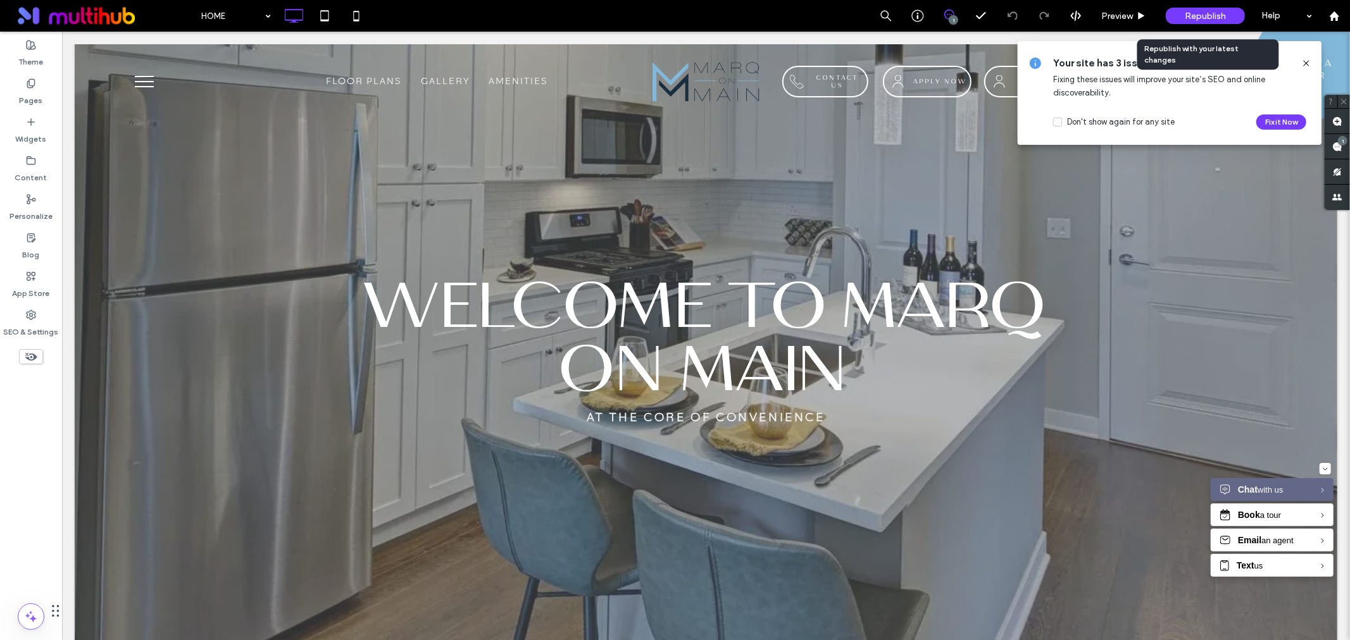
click at [1211, 14] on span "Republish" at bounding box center [1204, 16] width 41 height 11
